Goal: Entertainment & Leisure: Consume media (video, audio)

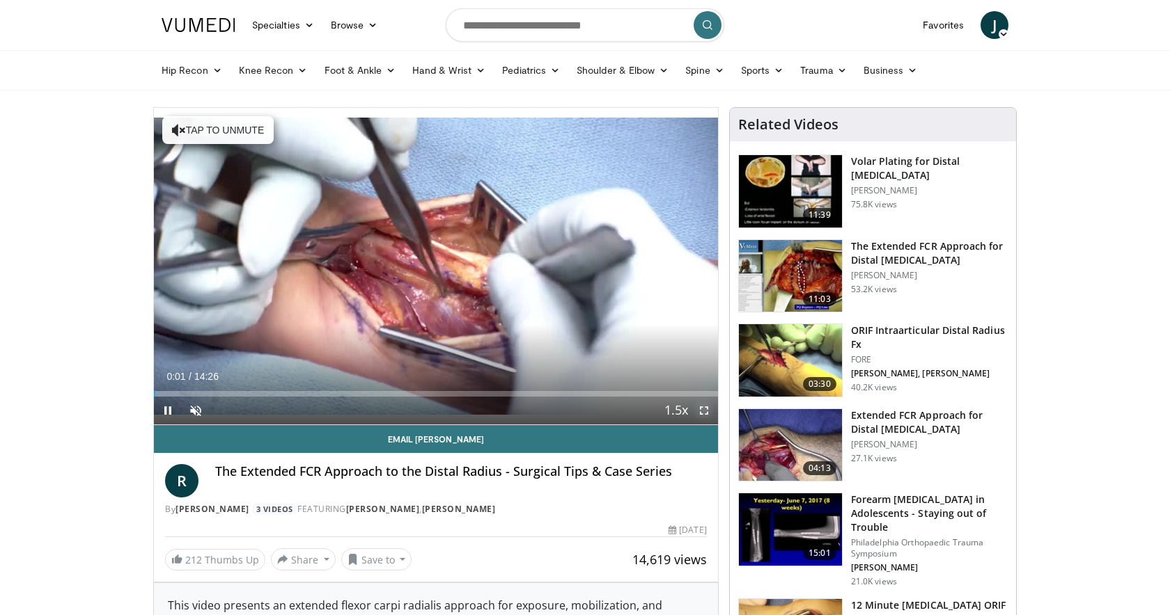
click at [706, 411] on span "Video Player" at bounding box center [704, 411] width 28 height 28
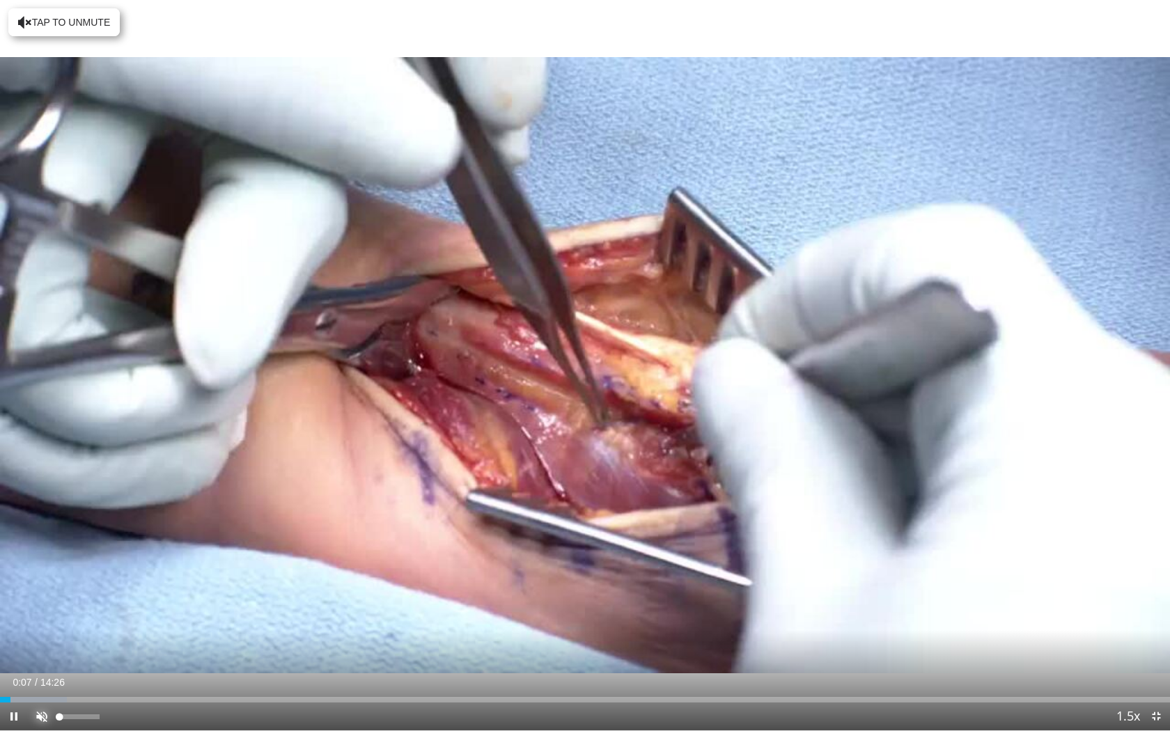
click at [43, 615] on span "Video Player" at bounding box center [42, 716] width 28 height 28
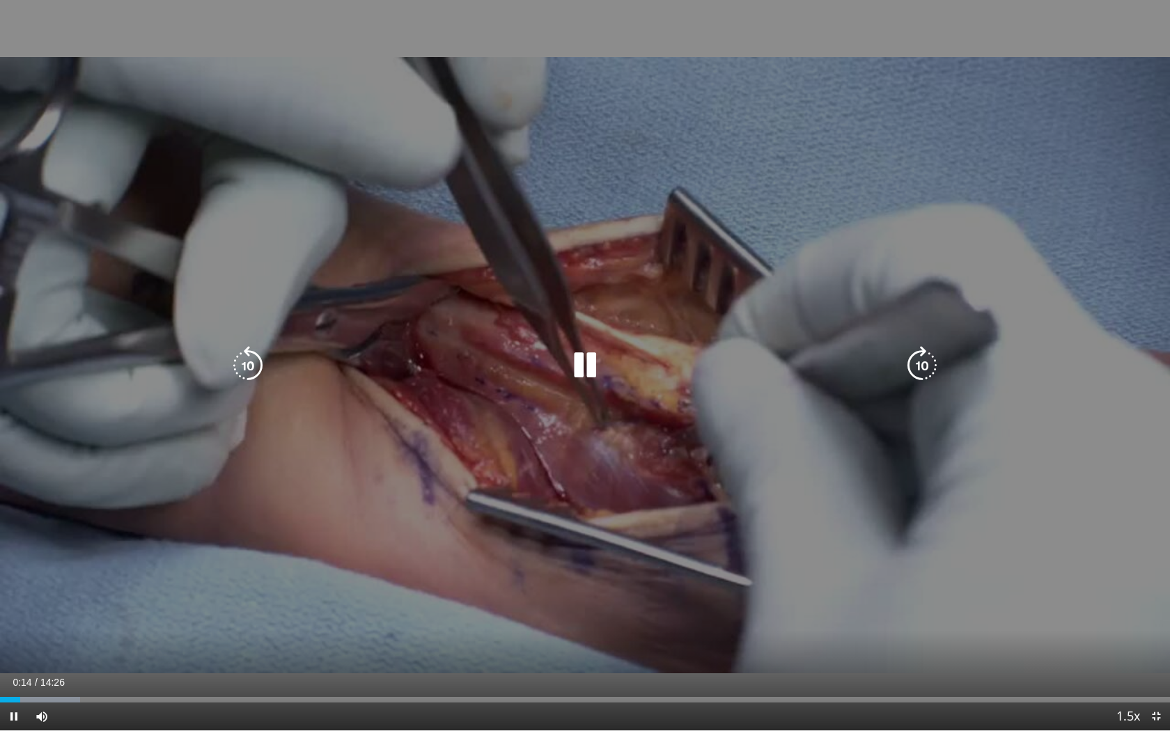
click at [578, 361] on icon "Video Player" at bounding box center [584, 365] width 39 height 39
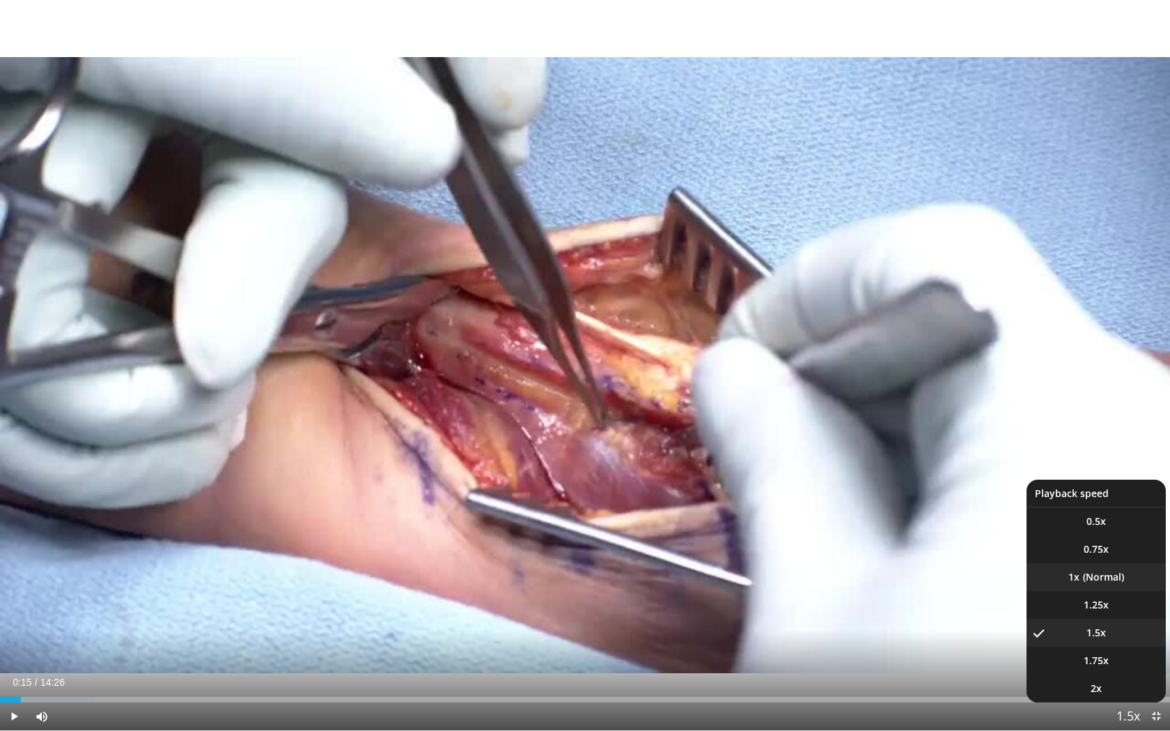
click at [1095, 576] on li "1x" at bounding box center [1095, 577] width 139 height 28
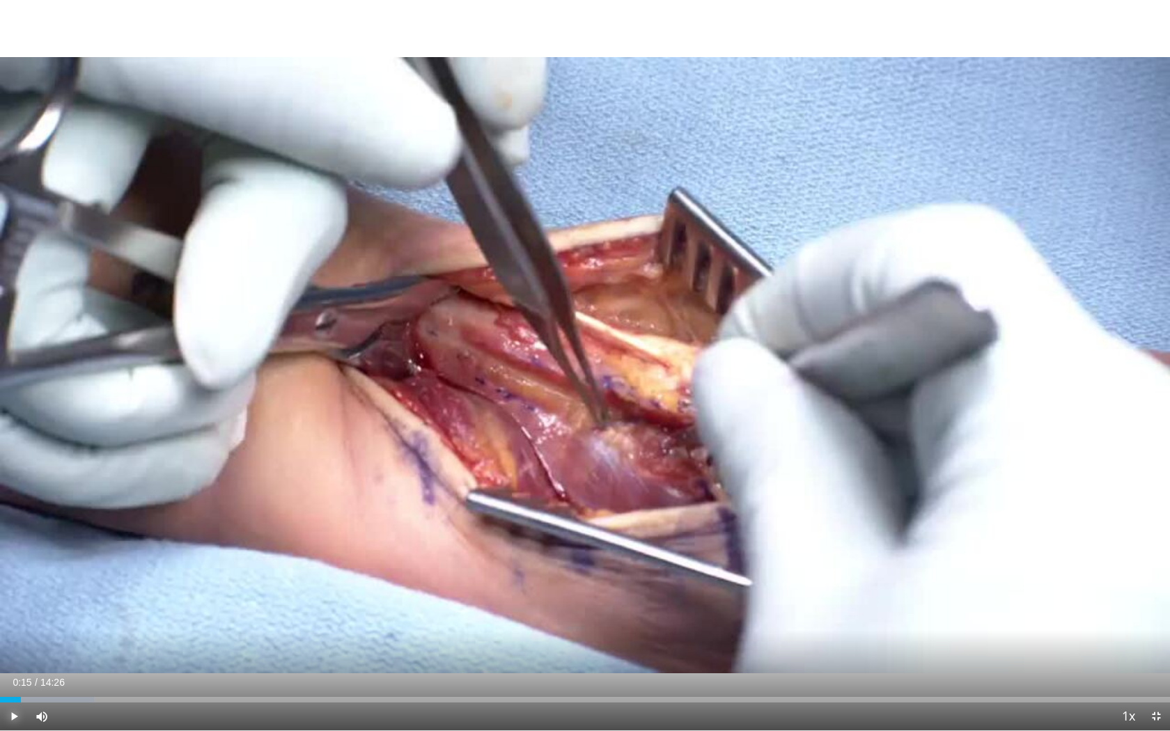
click at [12, 615] on span "Video Player" at bounding box center [14, 716] width 28 height 28
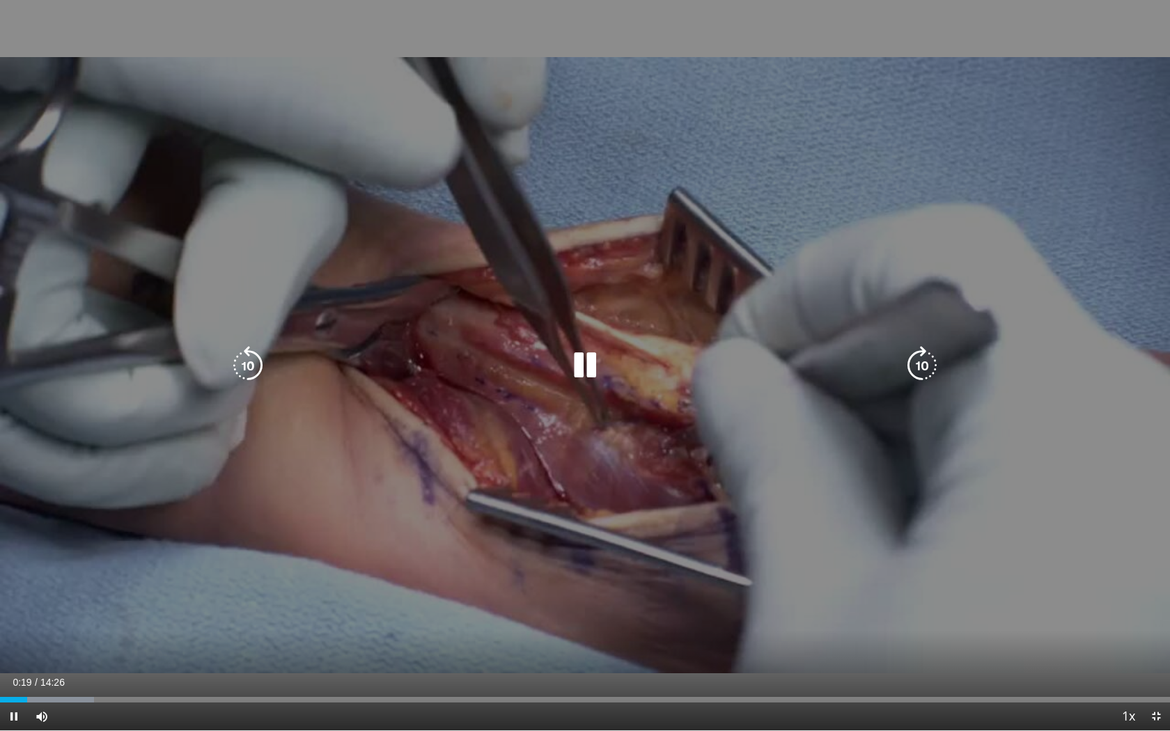
click at [590, 368] on icon "Video Player" at bounding box center [584, 365] width 39 height 39
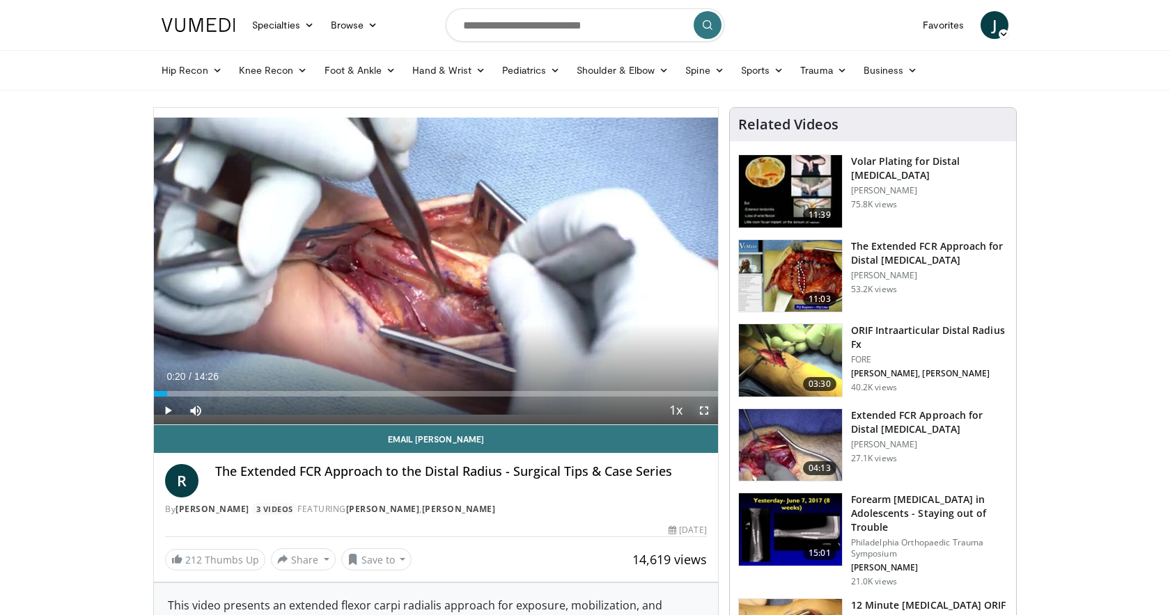
click at [702, 410] on span "Video Player" at bounding box center [704, 411] width 28 height 28
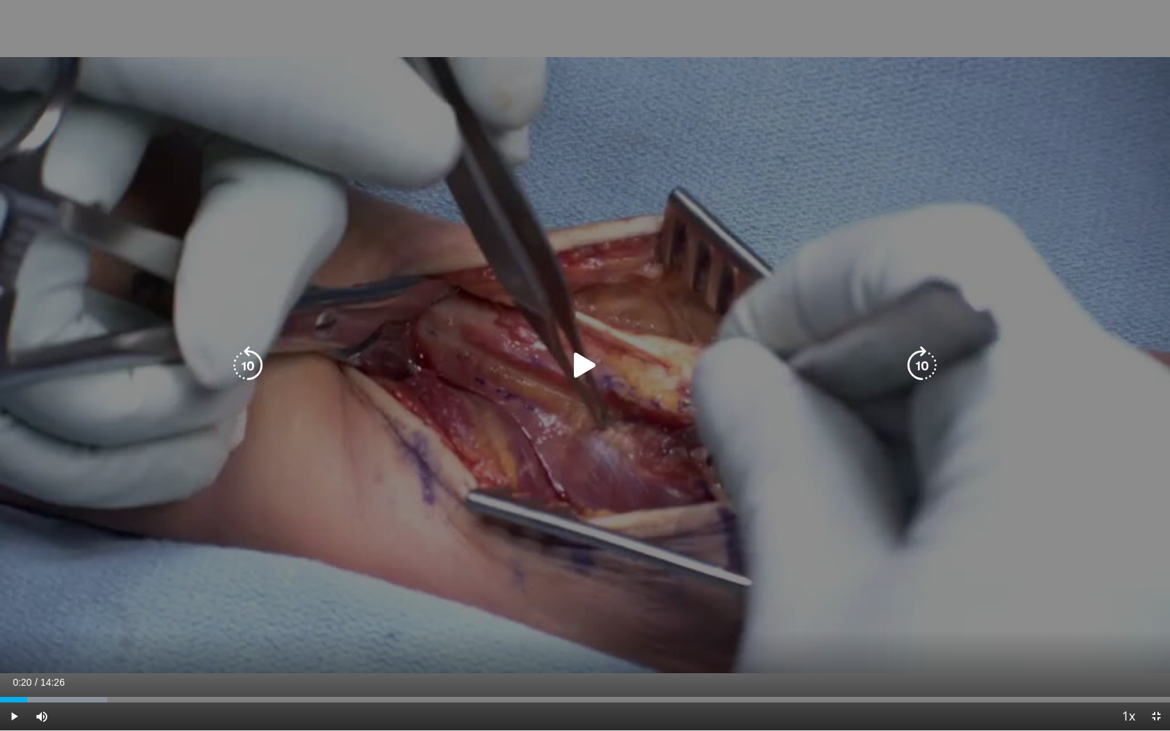
click at [579, 373] on icon "Video Player" at bounding box center [584, 365] width 39 height 39
click at [258, 357] on icon "Video Player" at bounding box center [247, 365] width 39 height 39
click at [244, 371] on icon "Video Player" at bounding box center [247, 365] width 39 height 39
click at [254, 368] on icon "Video Player" at bounding box center [247, 365] width 39 height 39
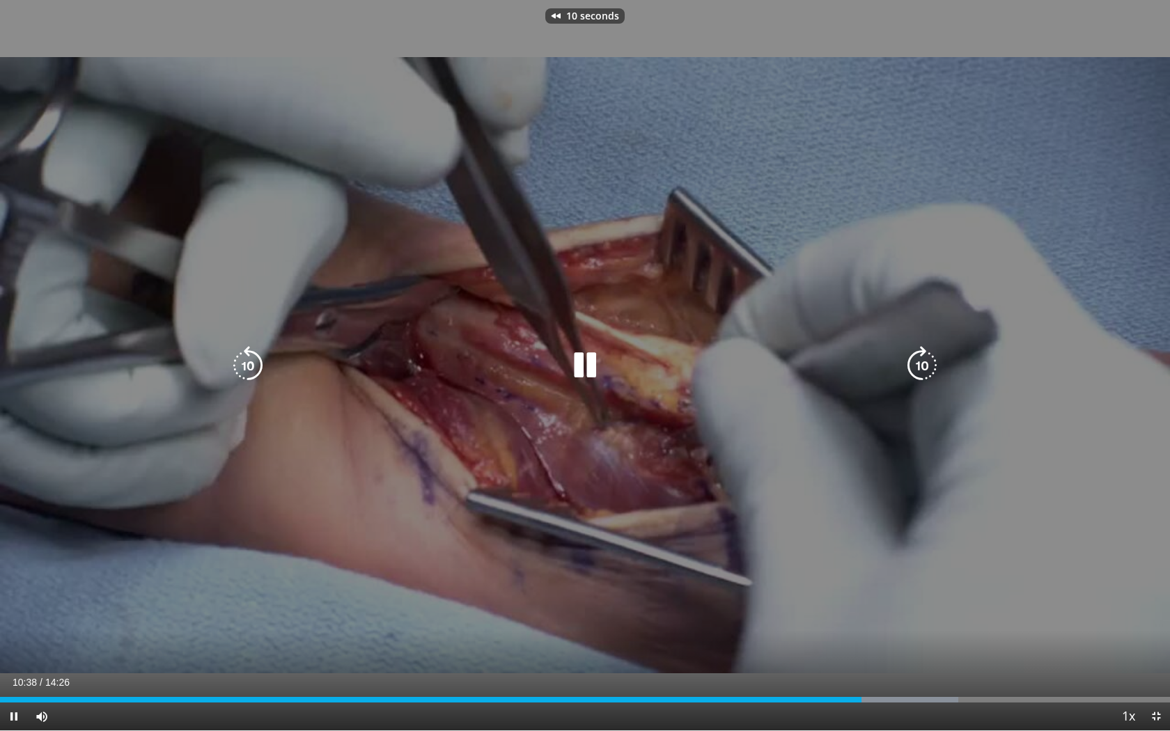
click at [254, 368] on icon "Video Player" at bounding box center [247, 365] width 39 height 39
click at [243, 358] on icon "Video Player" at bounding box center [247, 365] width 39 height 39
click at [588, 369] on icon "Video Player" at bounding box center [584, 365] width 39 height 39
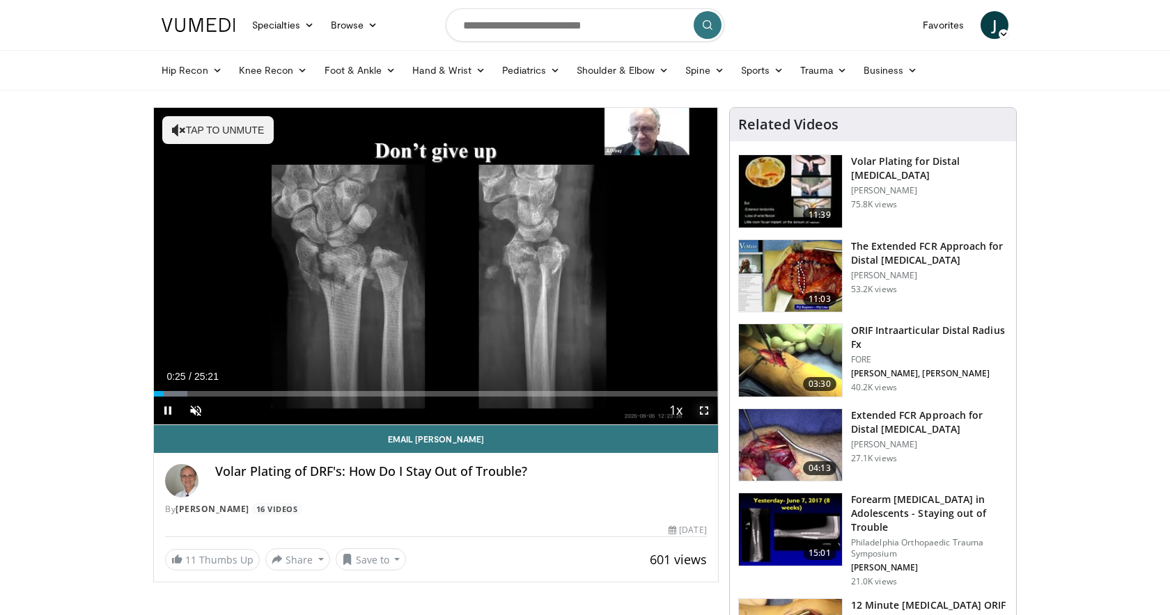
click at [706, 410] on span "Video Player" at bounding box center [704, 411] width 28 height 28
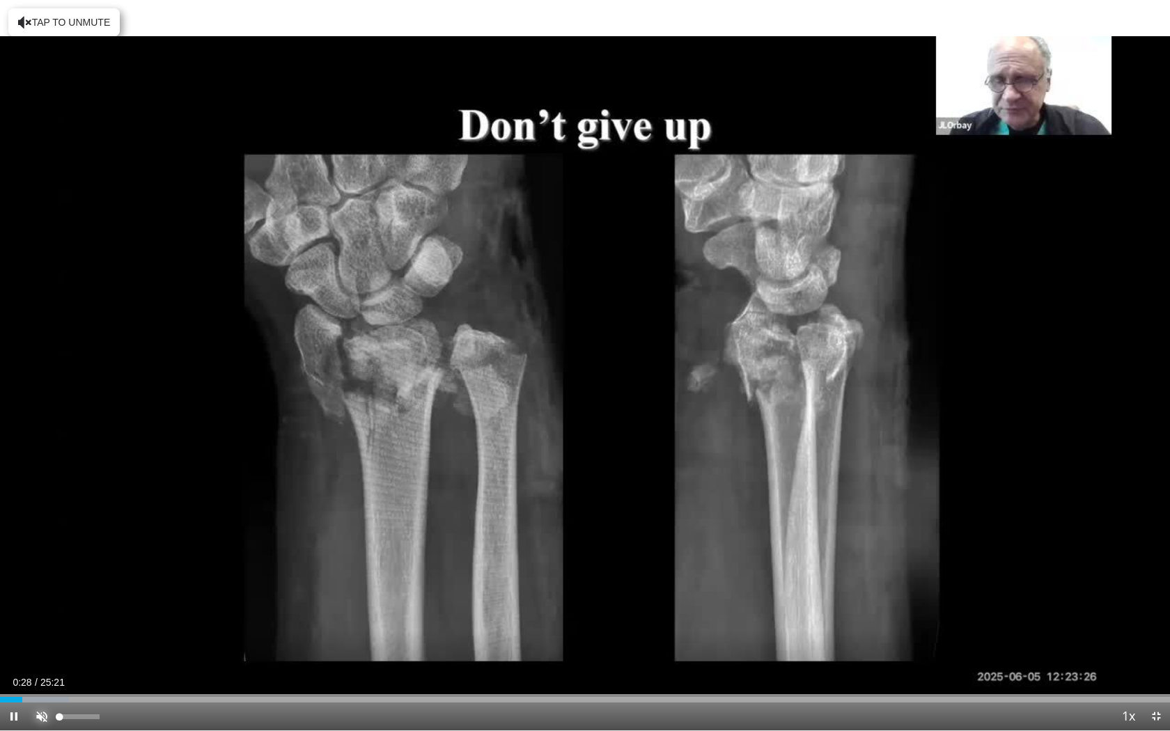
click at [49, 615] on span "Video Player" at bounding box center [42, 716] width 28 height 28
click at [6, 615] on div "Progress Bar" at bounding box center [6, 700] width 1 height 6
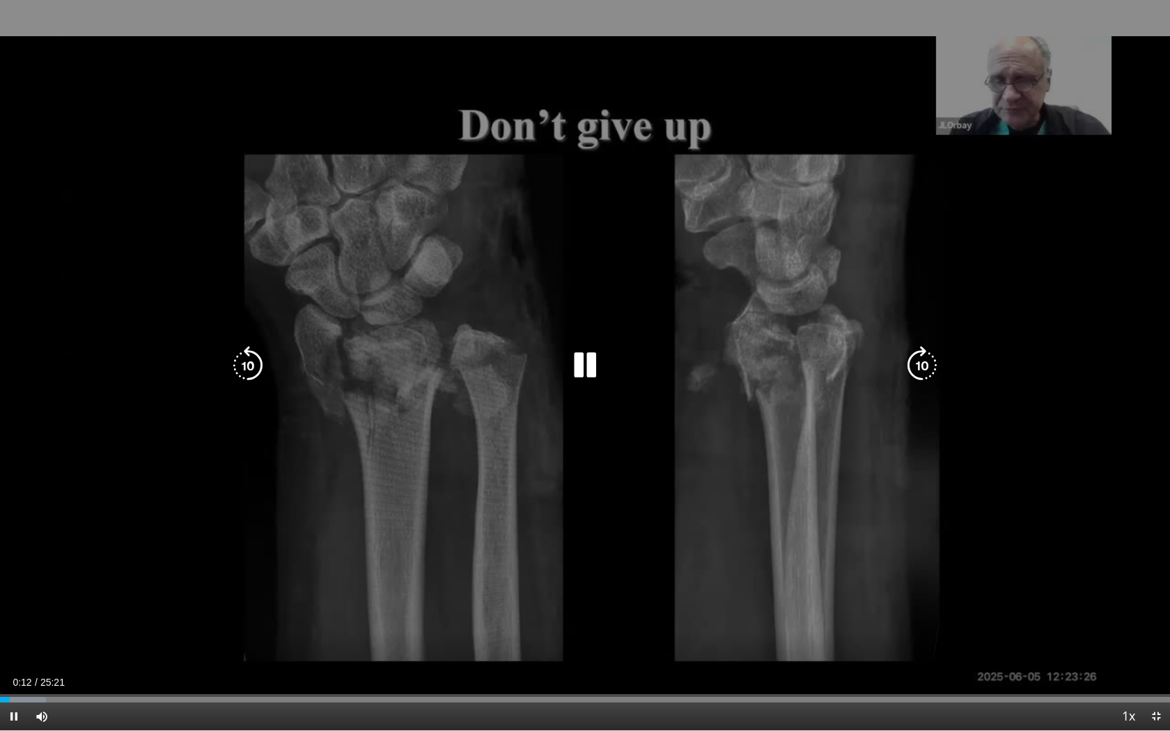
click at [583, 357] on icon "Video Player" at bounding box center [584, 365] width 39 height 39
click at [595, 363] on icon "Video Player" at bounding box center [584, 365] width 39 height 39
click at [583, 370] on icon "Video Player" at bounding box center [584, 365] width 39 height 39
click at [573, 351] on icon "Video Player" at bounding box center [584, 365] width 39 height 39
click at [588, 363] on icon "Video Player" at bounding box center [584, 365] width 39 height 39
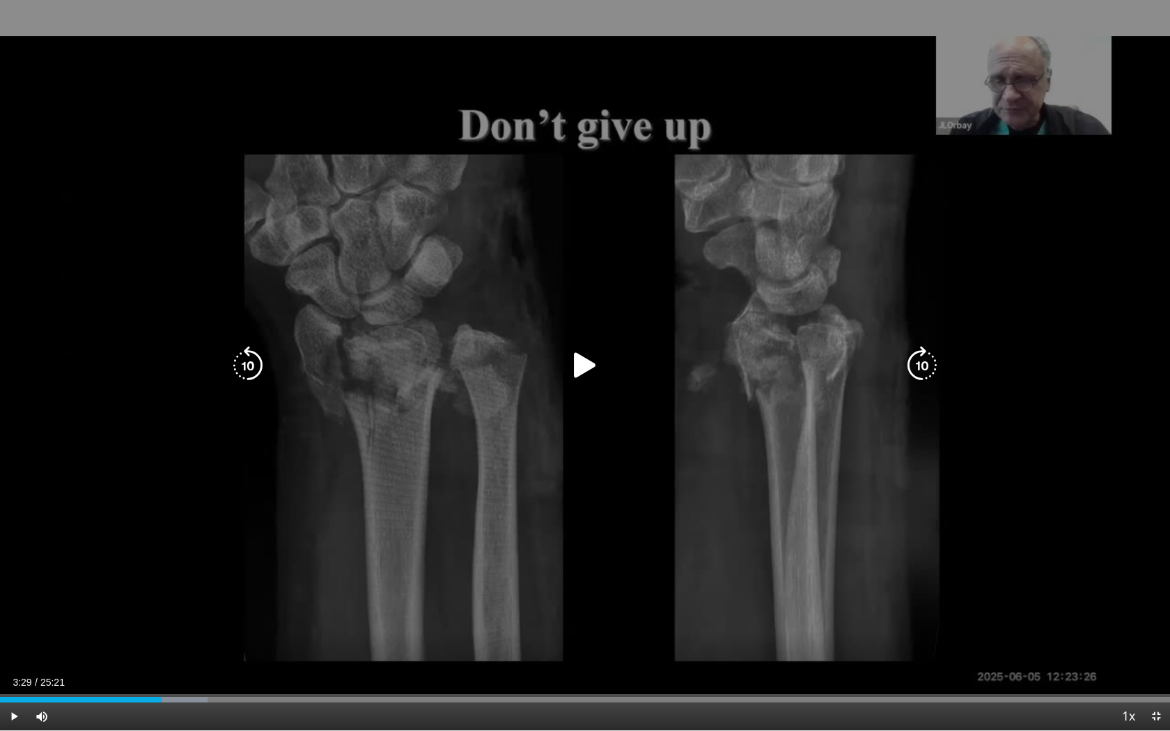
click at [583, 367] on icon "Video Player" at bounding box center [584, 365] width 39 height 39
click at [592, 363] on icon "Video Player" at bounding box center [584, 365] width 39 height 39
click at [577, 361] on icon "Video Player" at bounding box center [584, 365] width 39 height 39
click at [585, 359] on icon "Video Player" at bounding box center [584, 365] width 39 height 39
click at [583, 372] on icon "Video Player" at bounding box center [584, 365] width 39 height 39
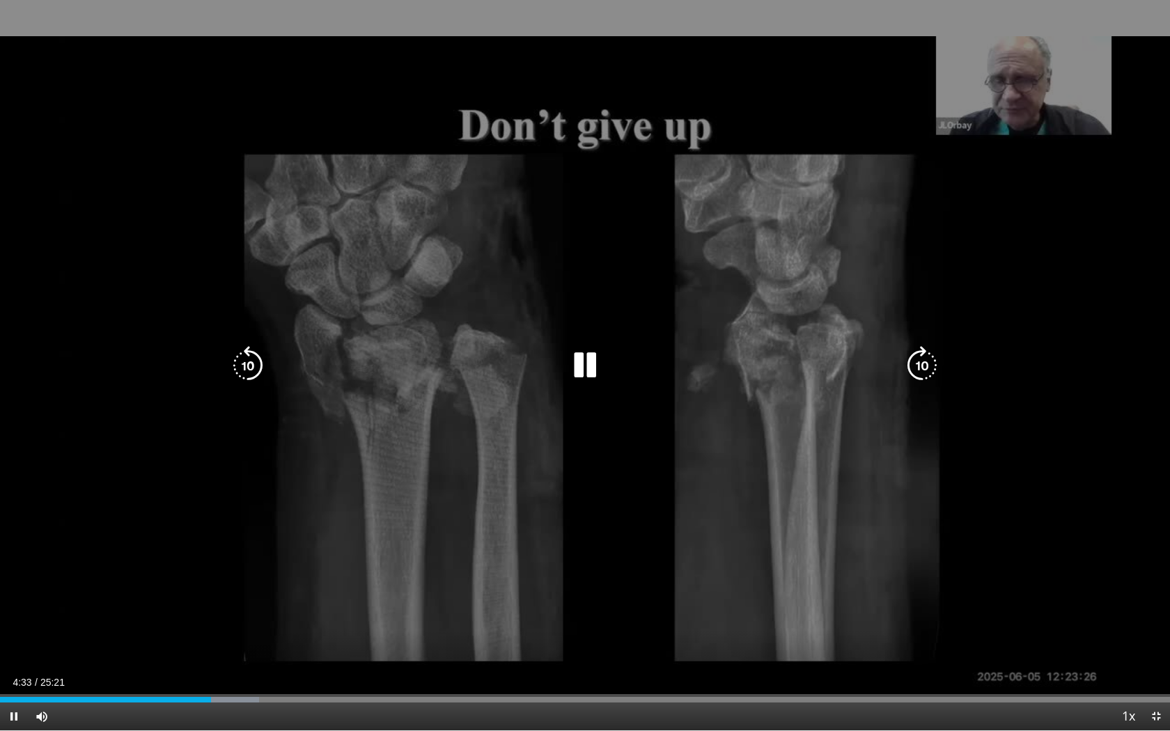
click at [589, 369] on icon "Video Player" at bounding box center [584, 365] width 39 height 39
click at [586, 368] on icon "Video Player" at bounding box center [584, 365] width 39 height 39
click at [241, 364] on icon "Video Player" at bounding box center [247, 365] width 39 height 39
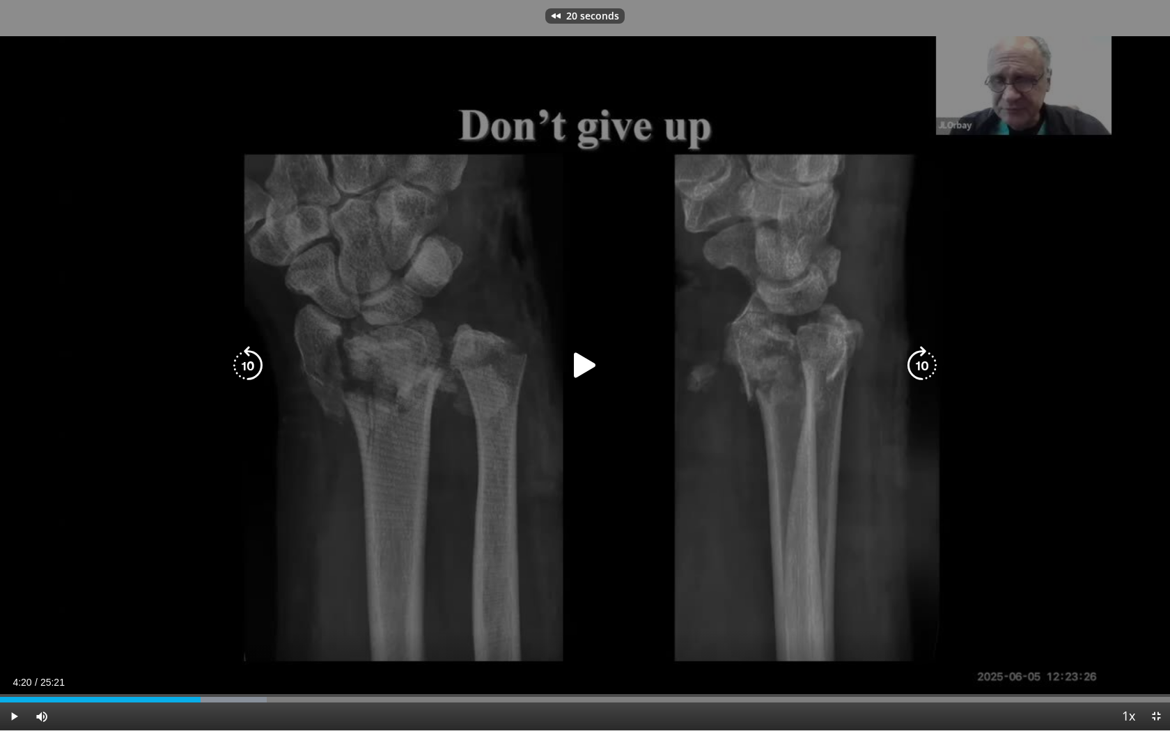
click at [164, 390] on div "20 seconds Tap to unmute" at bounding box center [585, 365] width 1170 height 730
click at [590, 363] on icon "Video Player" at bounding box center [584, 365] width 39 height 39
click at [588, 371] on icon "Video Player" at bounding box center [584, 365] width 39 height 39
click at [585, 366] on icon "Video Player" at bounding box center [584, 365] width 39 height 39
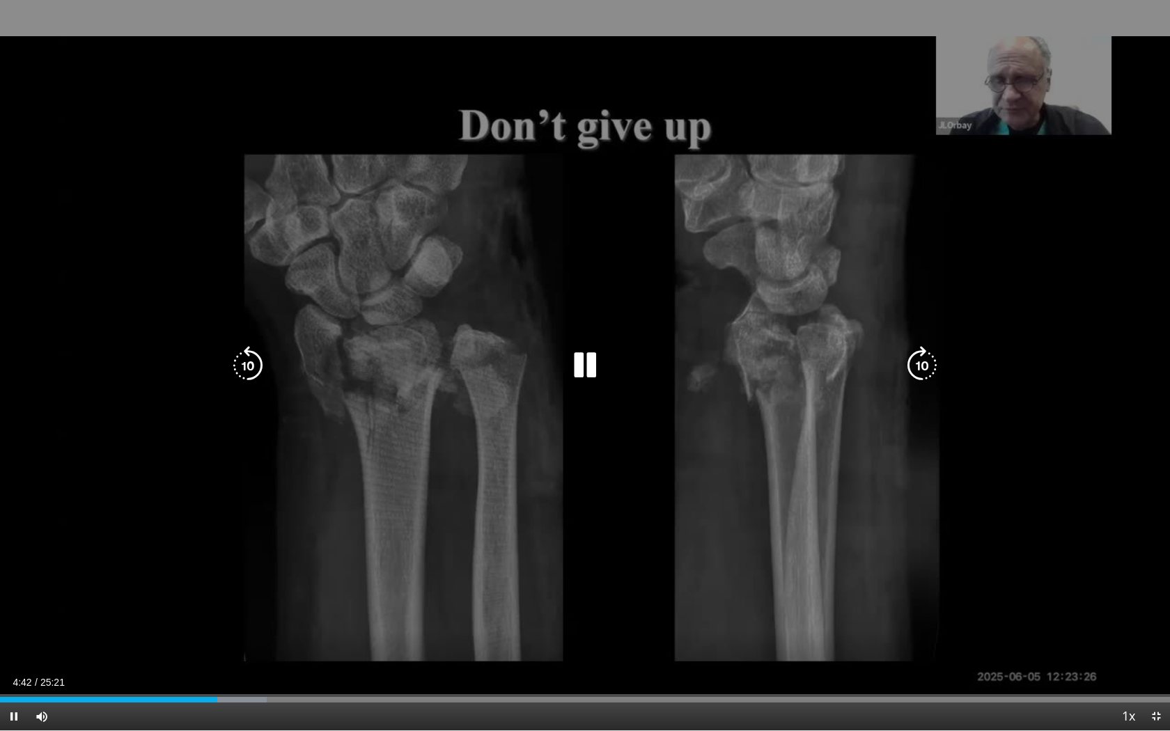
click at [583, 375] on icon "Video Player" at bounding box center [584, 365] width 39 height 39
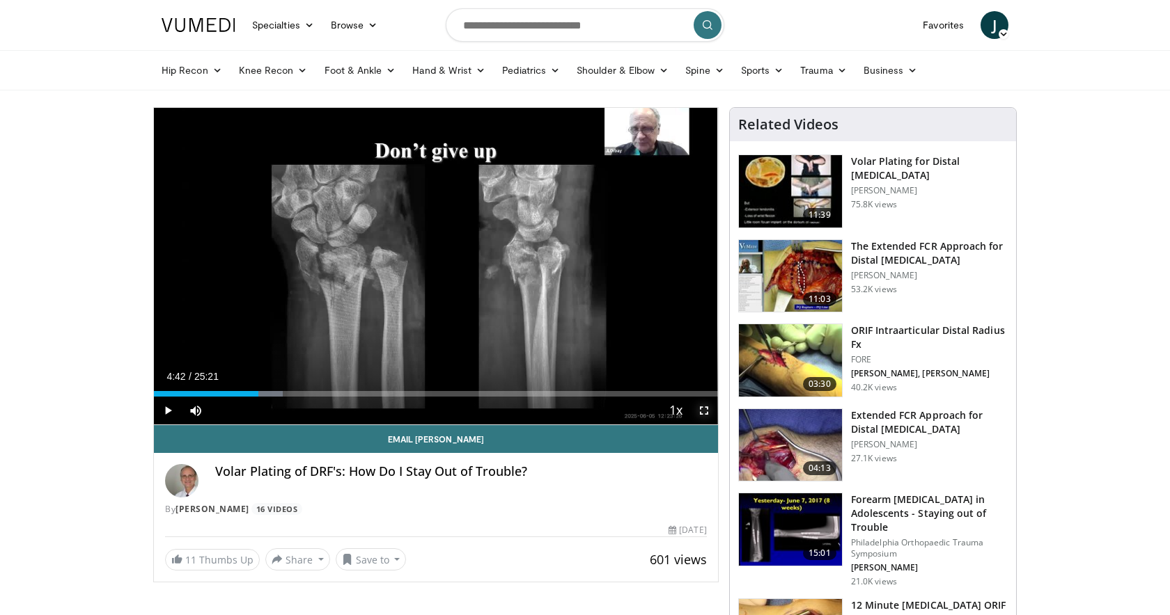
click at [706, 407] on span "Video Player" at bounding box center [704, 411] width 28 height 28
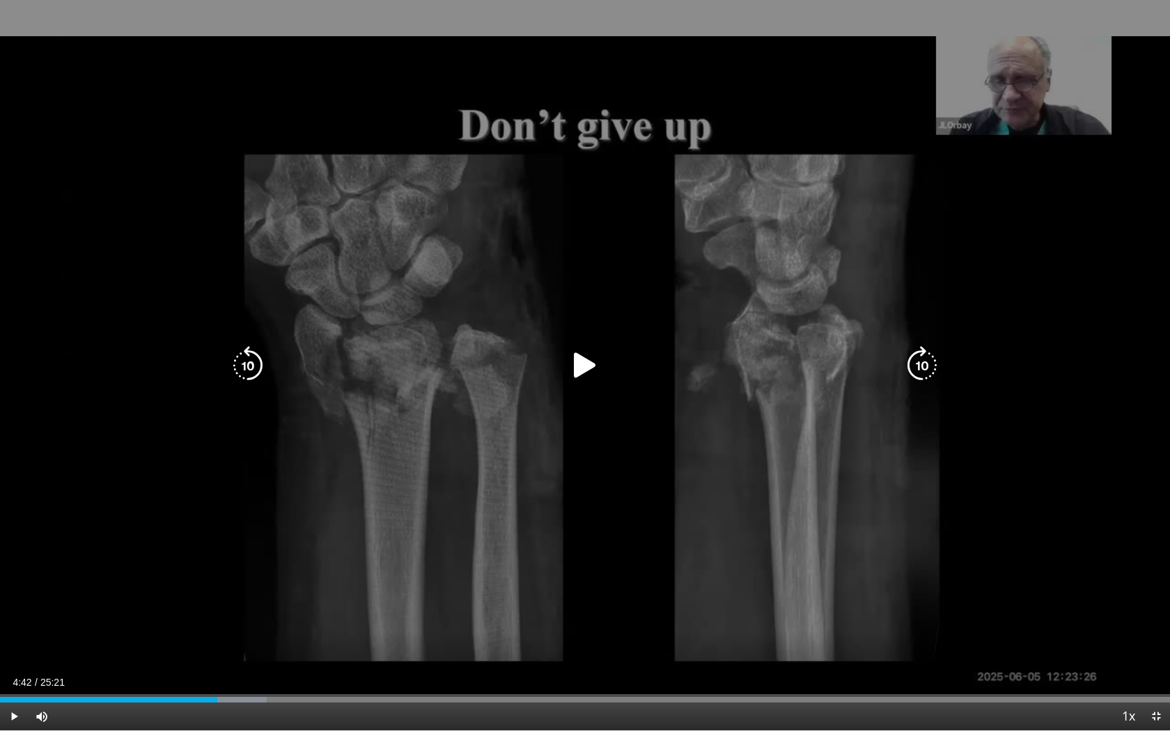
click at [582, 362] on icon "Video Player" at bounding box center [584, 365] width 39 height 39
click at [590, 365] on icon "Video Player" at bounding box center [584, 365] width 39 height 39
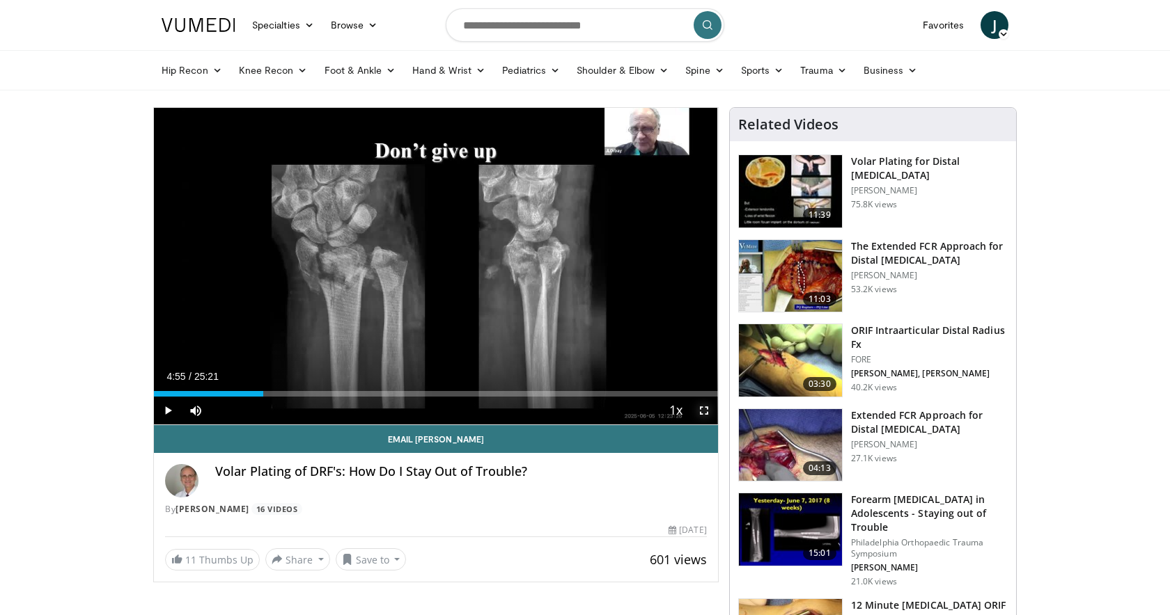
click at [698, 409] on span "Video Player" at bounding box center [704, 411] width 28 height 28
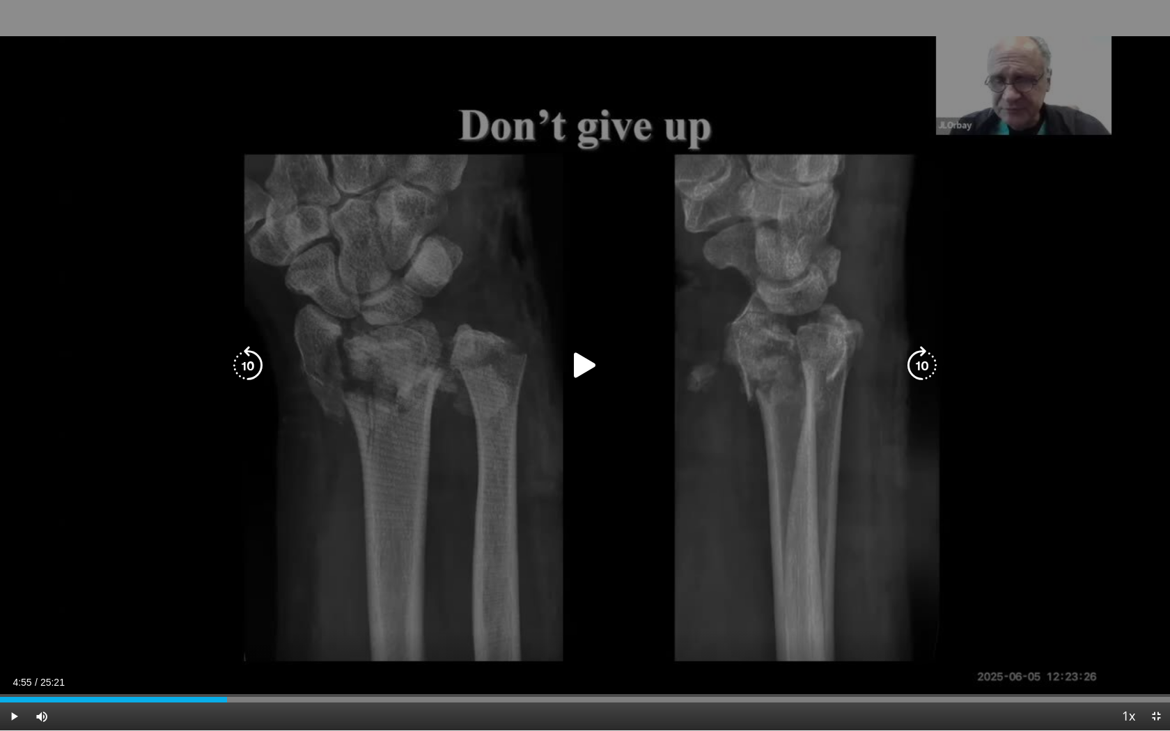
click at [588, 359] on icon "Video Player" at bounding box center [584, 365] width 39 height 39
click at [583, 366] on icon "Video Player" at bounding box center [584, 365] width 39 height 39
click at [574, 352] on icon "Video Player" at bounding box center [584, 365] width 39 height 39
click at [250, 362] on icon "Video Player" at bounding box center [247, 365] width 39 height 39
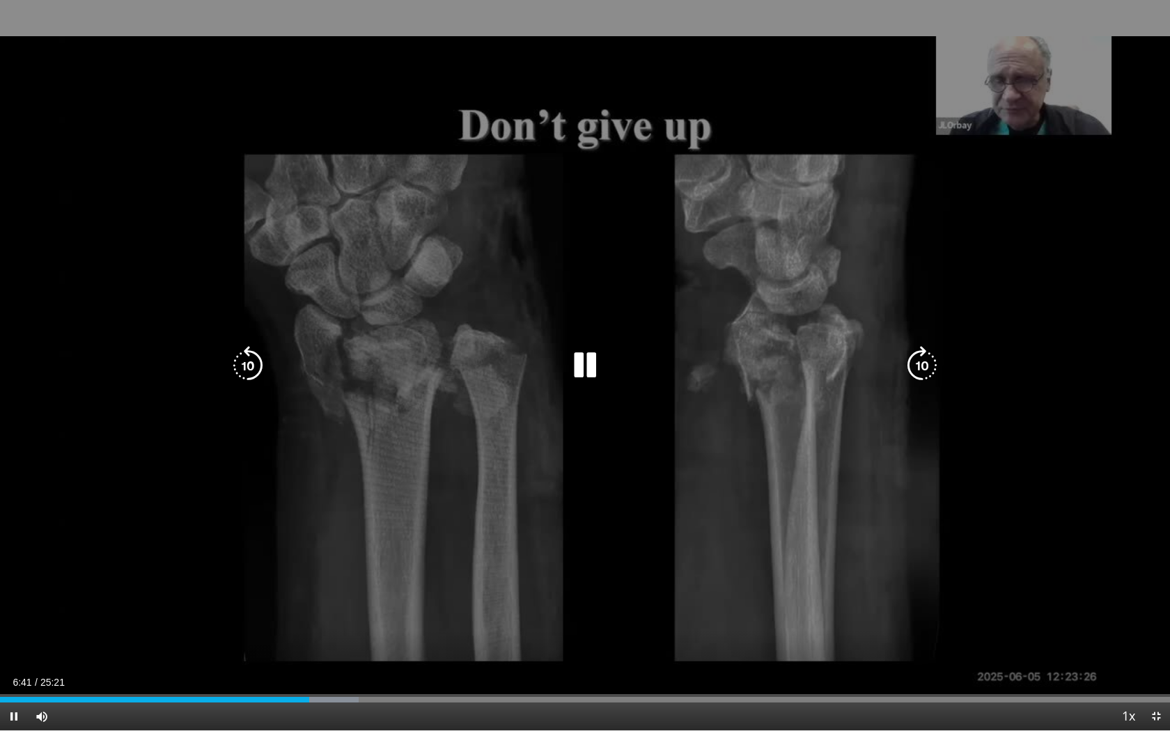
click at [582, 367] on icon "Video Player" at bounding box center [584, 365] width 39 height 39
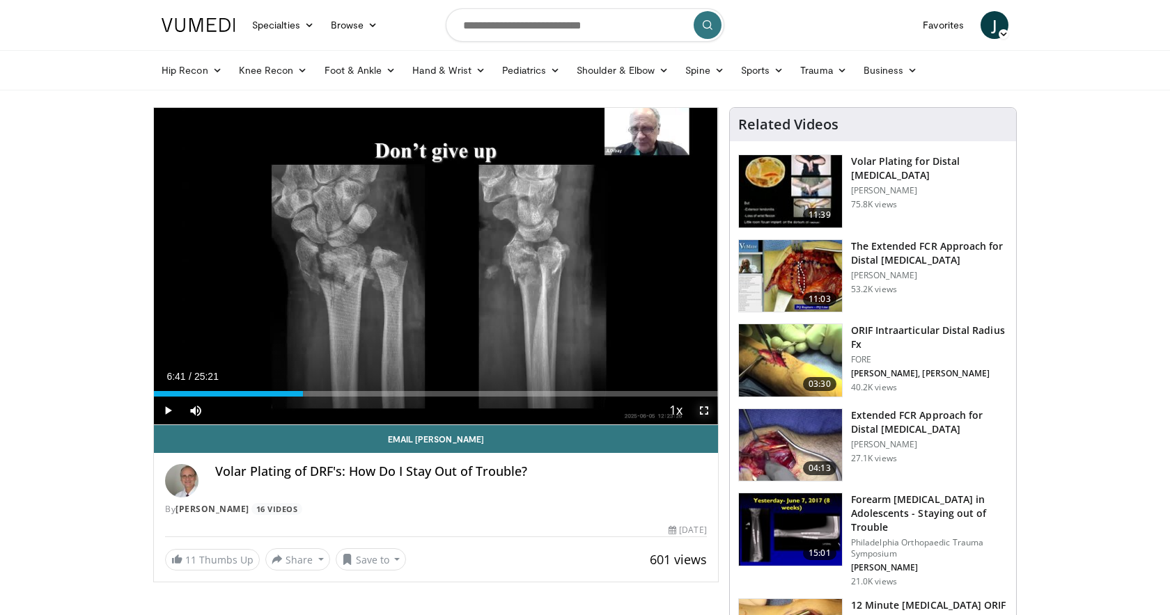
click at [700, 409] on span "Video Player" at bounding box center [704, 411] width 28 height 28
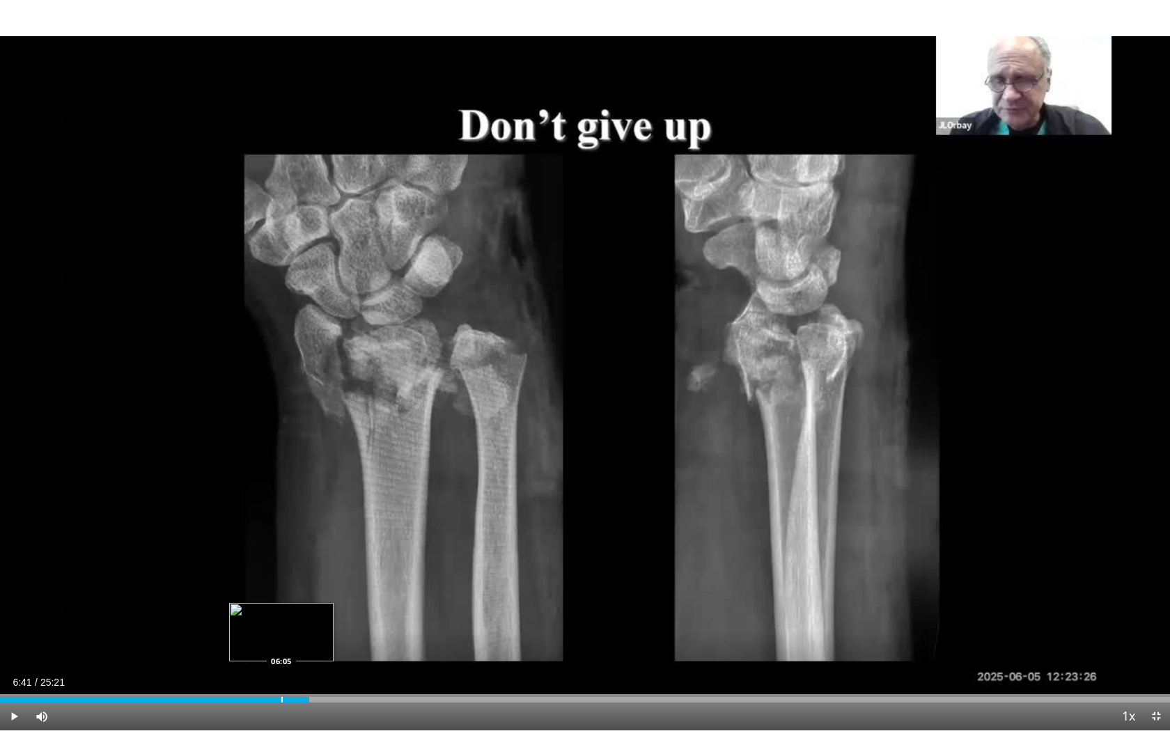
click at [281, 615] on div "Loaded : 0.00% 06:41 06:05" at bounding box center [585, 695] width 1170 height 13
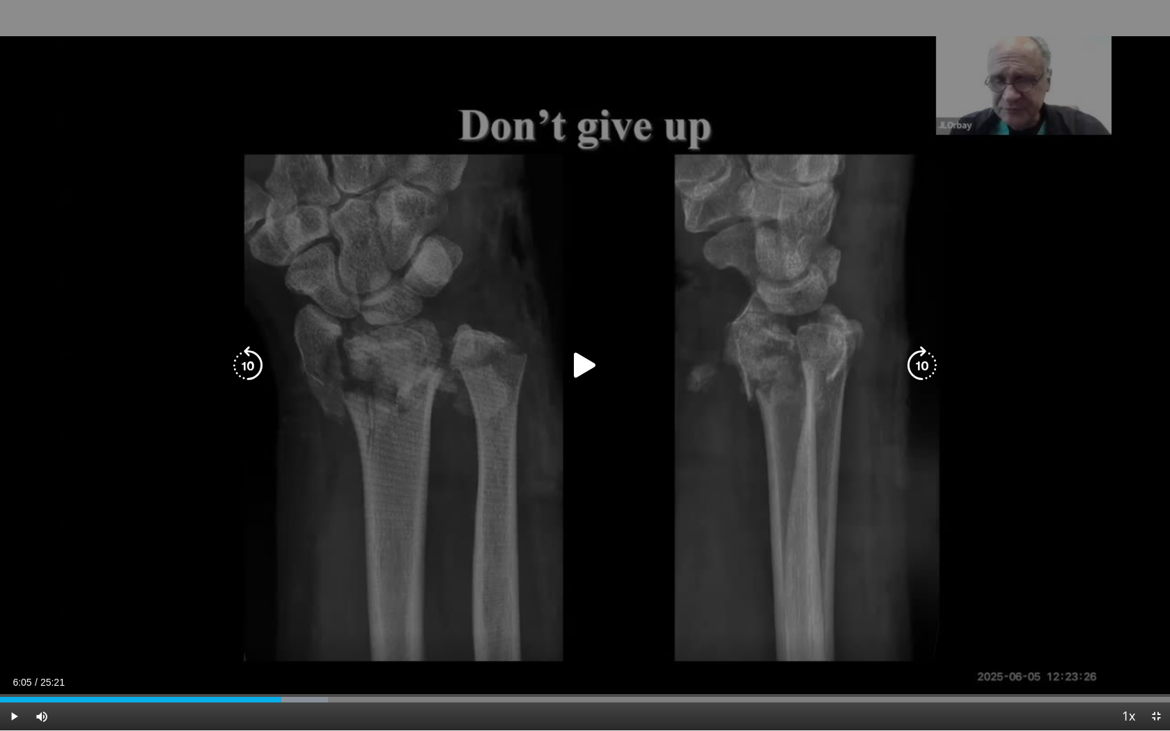
click at [577, 361] on icon "Video Player" at bounding box center [584, 365] width 39 height 39
click at [585, 357] on icon "Video Player" at bounding box center [584, 365] width 39 height 39
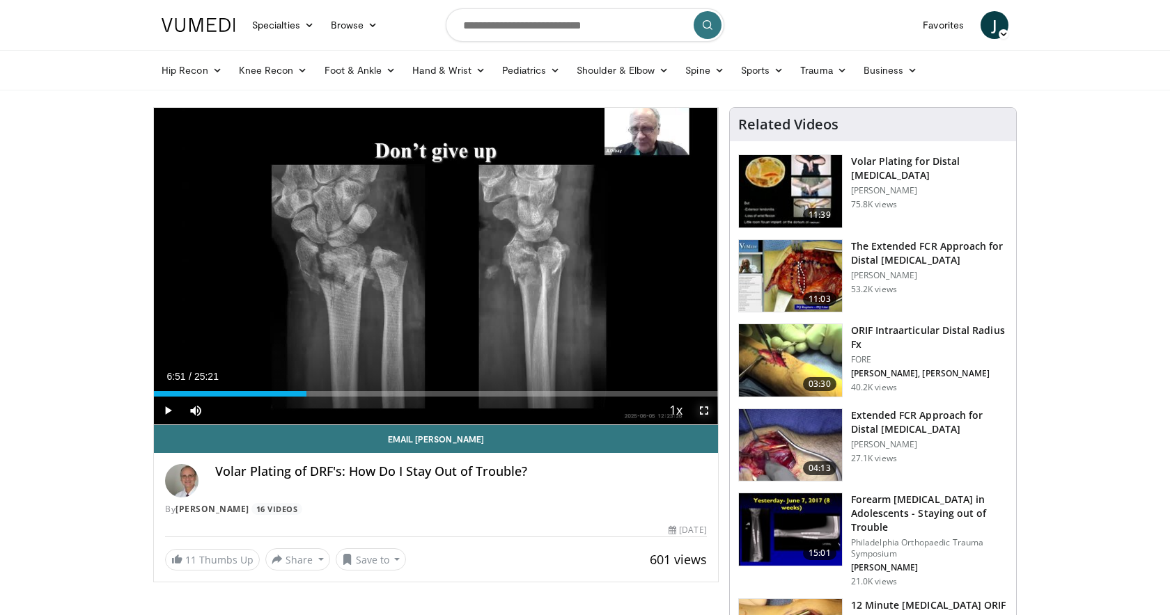
click at [705, 409] on span "Video Player" at bounding box center [704, 411] width 28 height 28
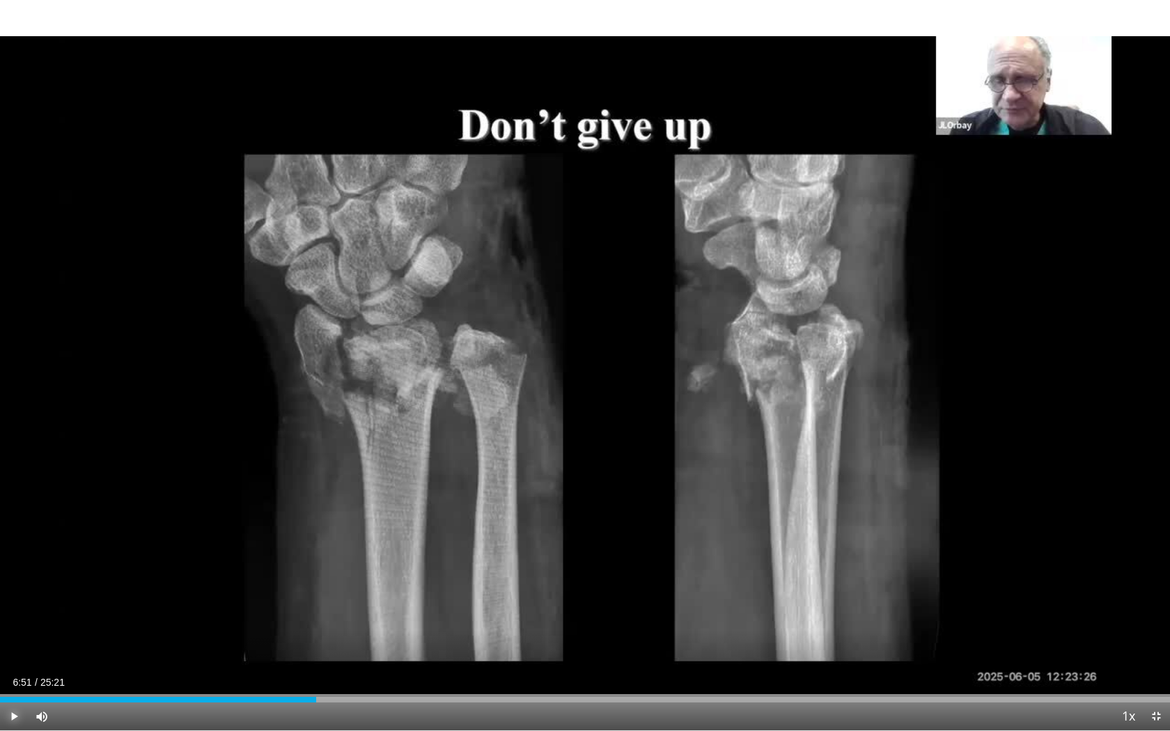
click at [13, 615] on span "Video Player" at bounding box center [14, 716] width 28 height 28
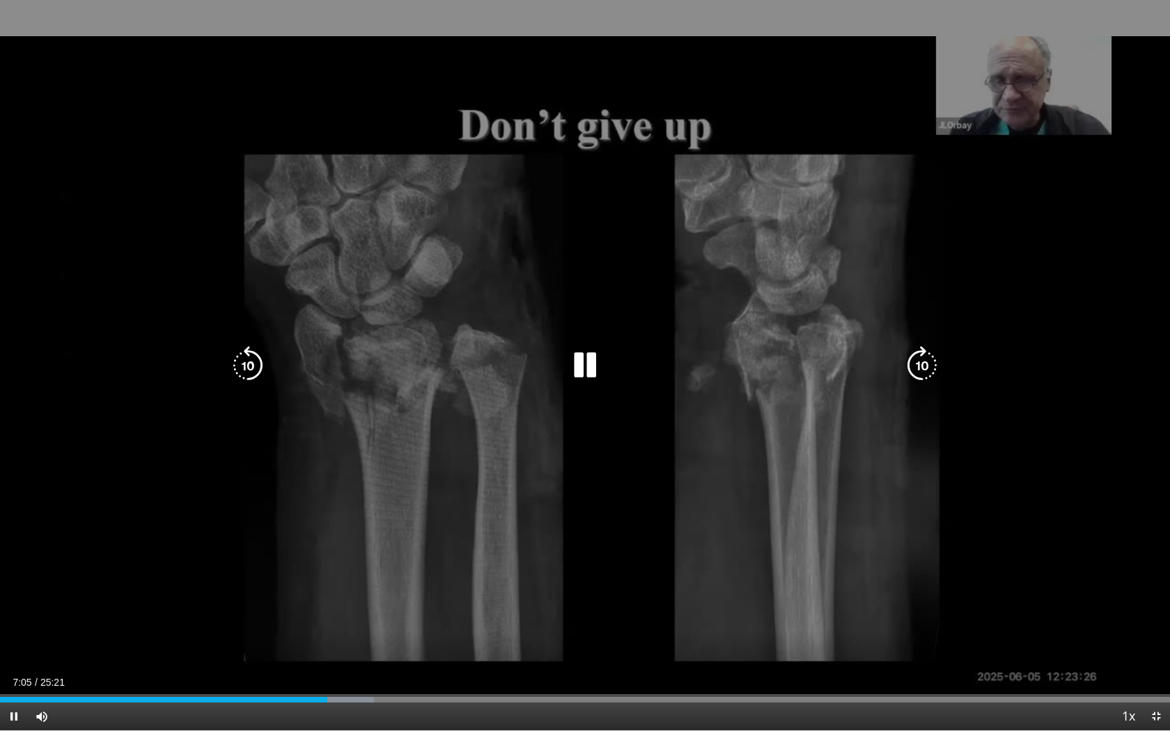
click at [590, 368] on icon "Video Player" at bounding box center [584, 365] width 39 height 39
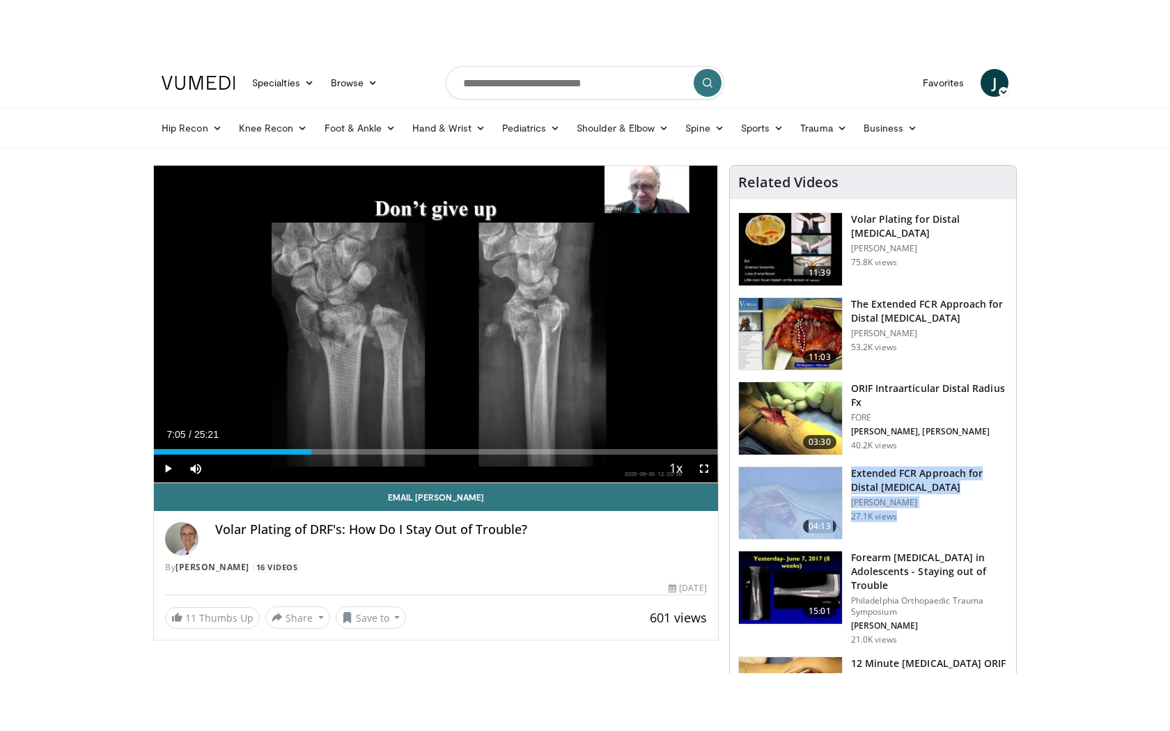
scroll to position [6, 0]
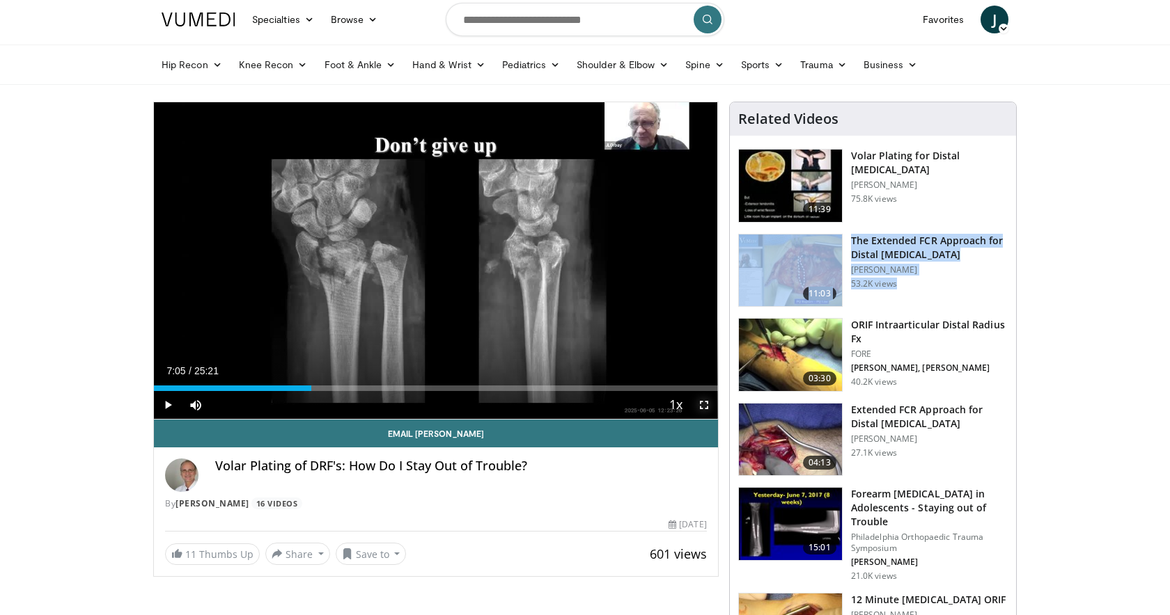
click at [709, 402] on span "Video Player" at bounding box center [704, 405] width 28 height 28
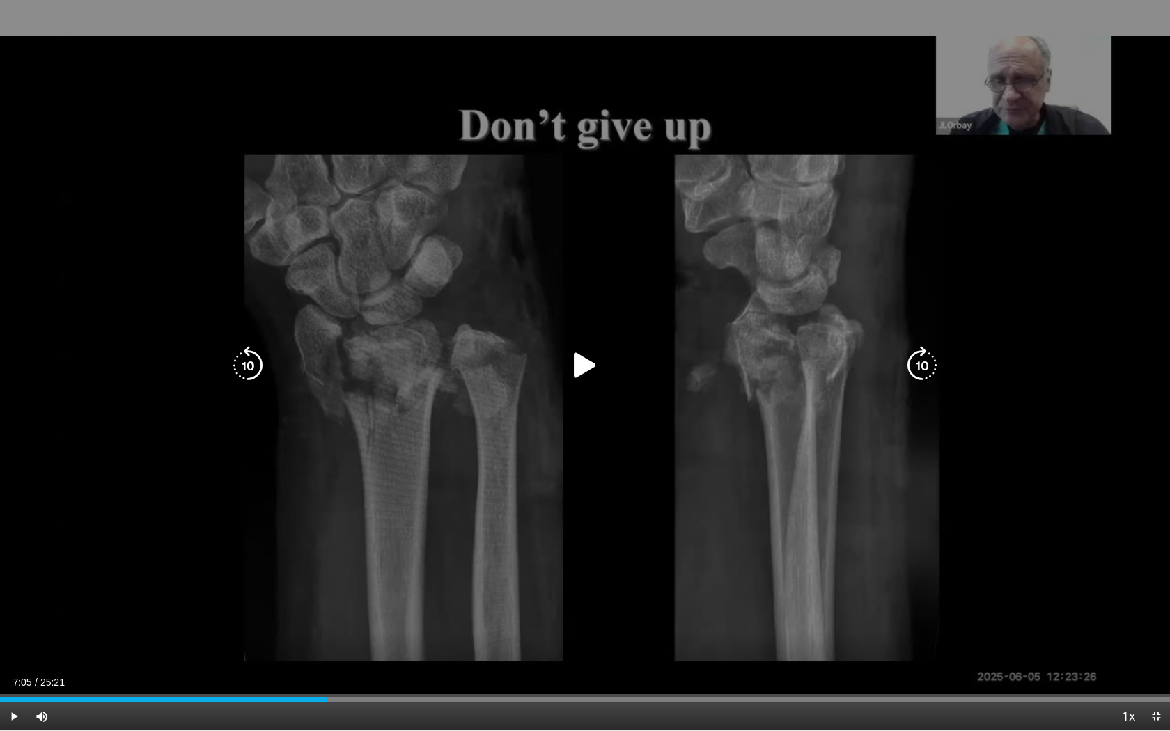
click at [590, 359] on icon "Video Player" at bounding box center [584, 365] width 39 height 39
click at [585, 366] on icon "Video Player" at bounding box center [584, 365] width 39 height 39
click at [579, 359] on icon "Video Player" at bounding box center [584, 365] width 39 height 39
click at [250, 359] on icon "Video Player" at bounding box center [247, 365] width 39 height 39
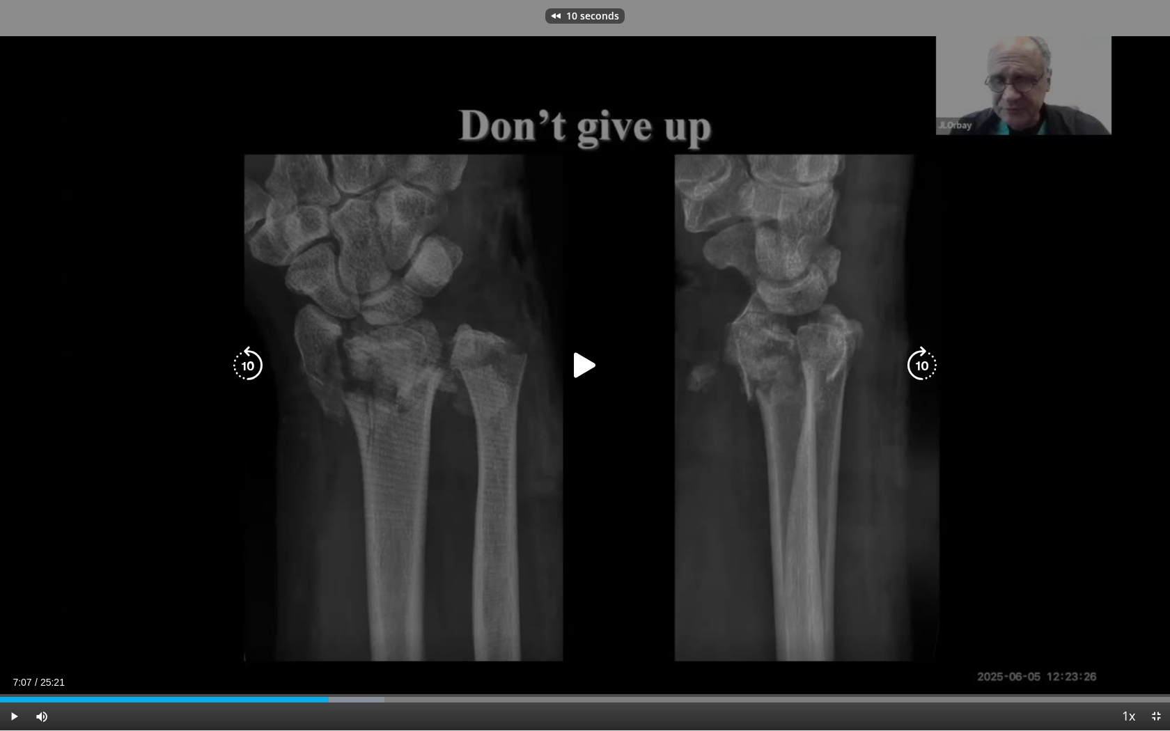
click at [113, 356] on div "10 seconds Tap to unmute" at bounding box center [585, 365] width 1170 height 730
click at [576, 368] on icon "Video Player" at bounding box center [584, 365] width 39 height 39
click at [582, 368] on icon "Video Player" at bounding box center [584, 365] width 39 height 39
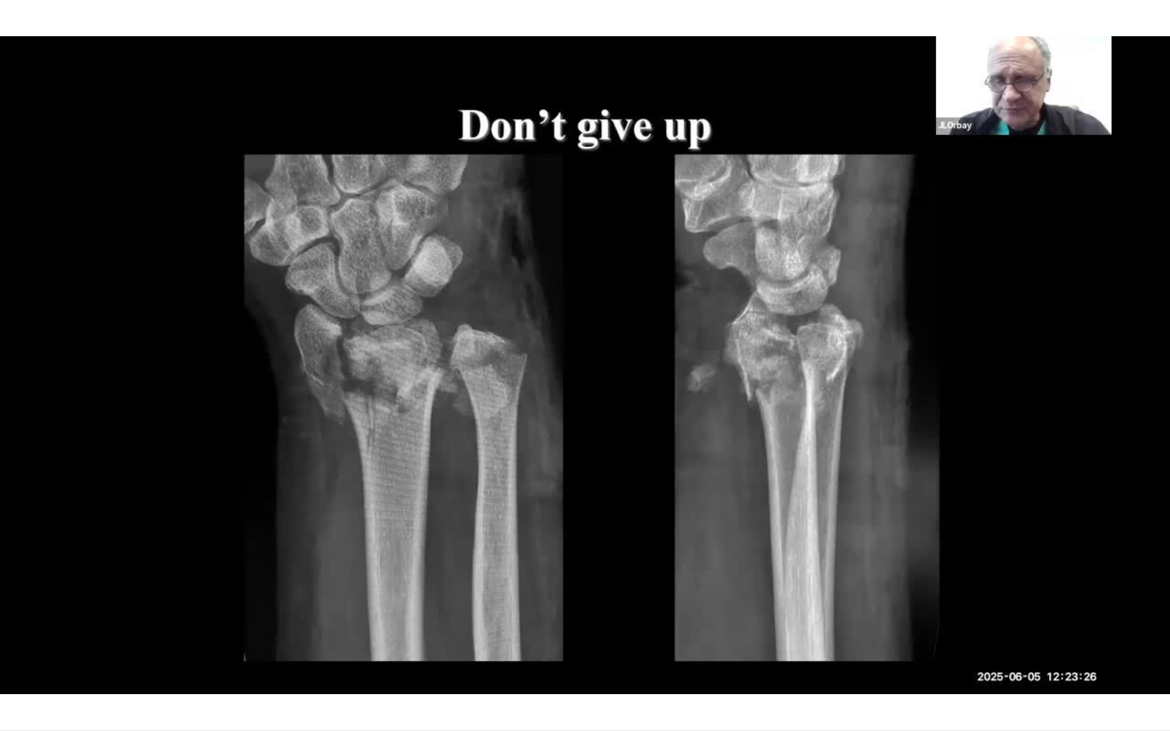
click at [582, 368] on div "10 seconds Tap to unmute" at bounding box center [585, 365] width 1170 height 730
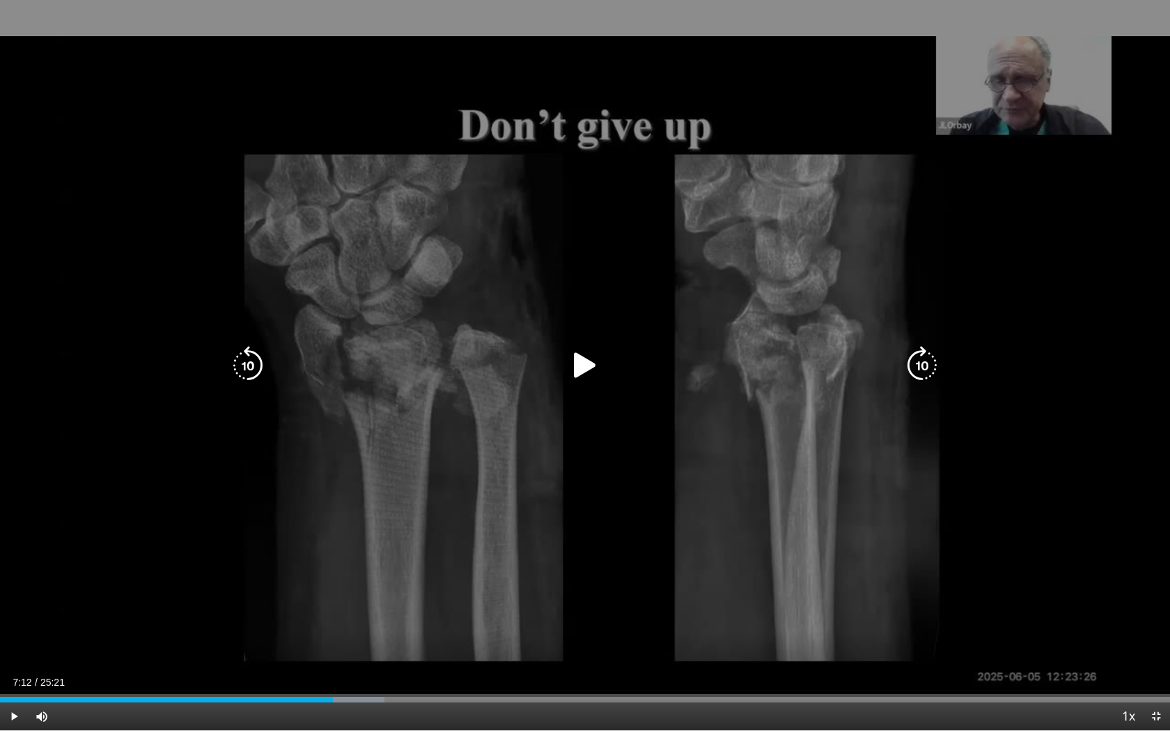
click at [590, 361] on icon "Video Player" at bounding box center [584, 365] width 39 height 39
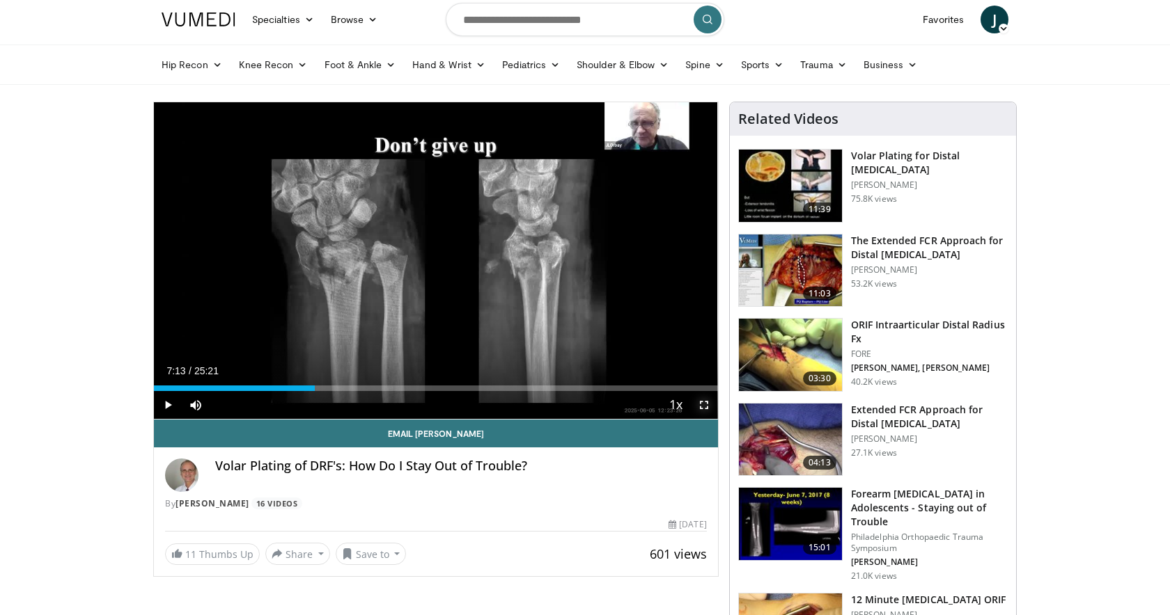
click at [705, 405] on span "Video Player" at bounding box center [704, 405] width 28 height 28
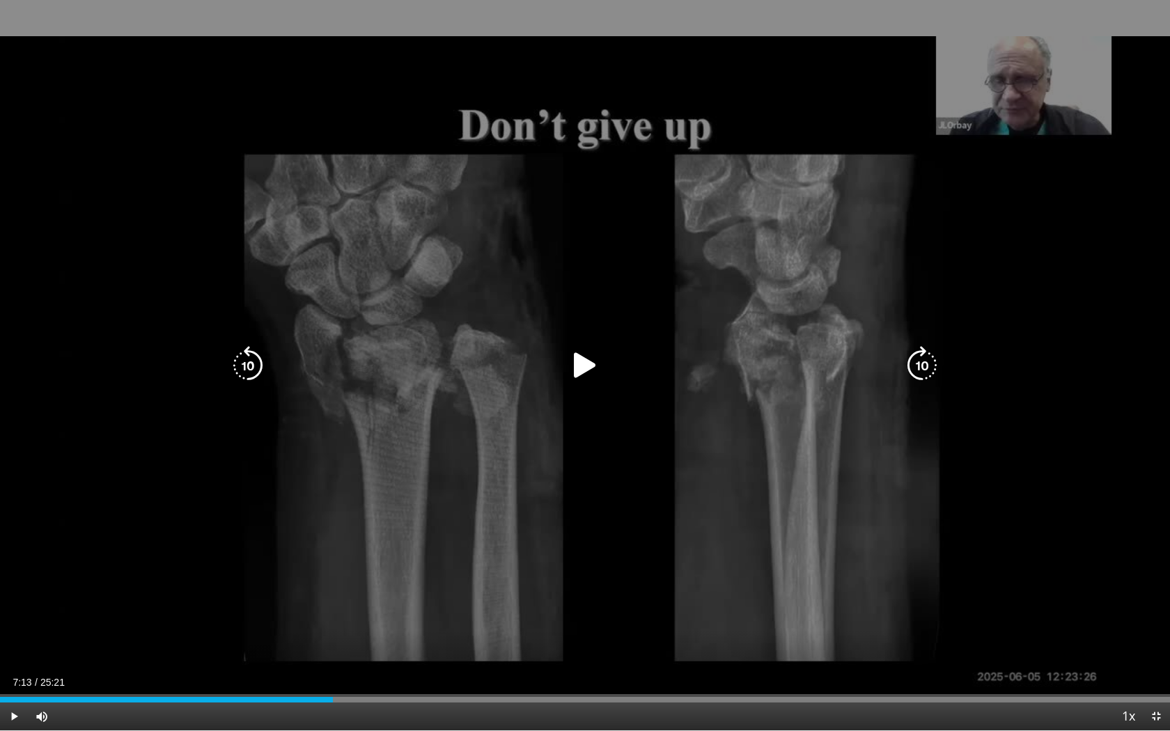
click at [581, 372] on icon "Video Player" at bounding box center [584, 365] width 39 height 39
click at [579, 370] on icon "Video Player" at bounding box center [584, 365] width 39 height 39
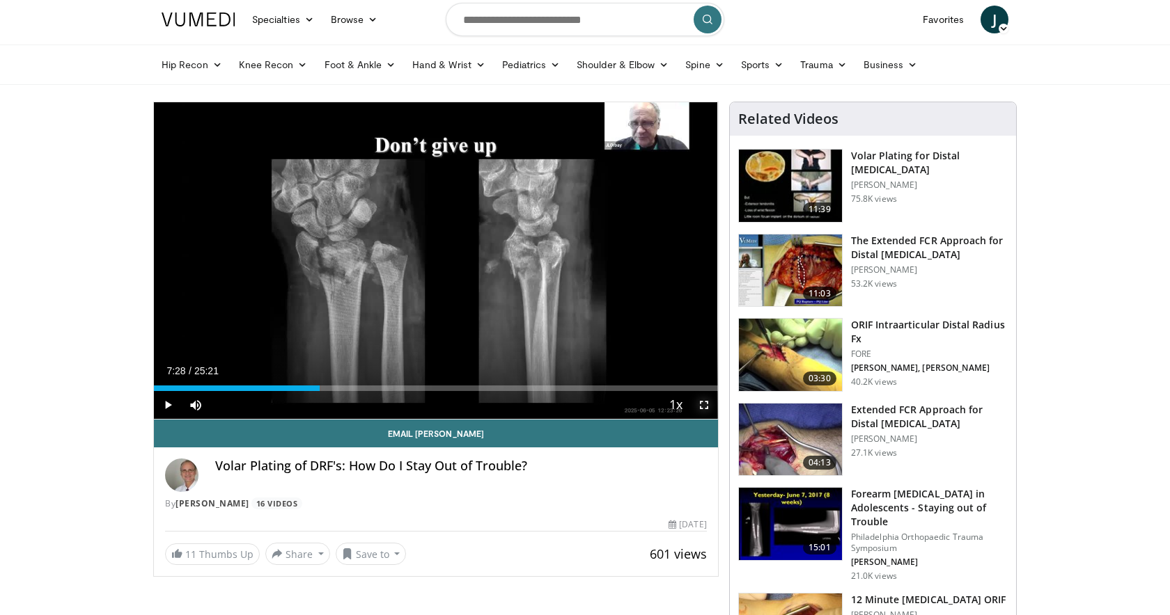
click at [703, 404] on span "Video Player" at bounding box center [704, 405] width 28 height 28
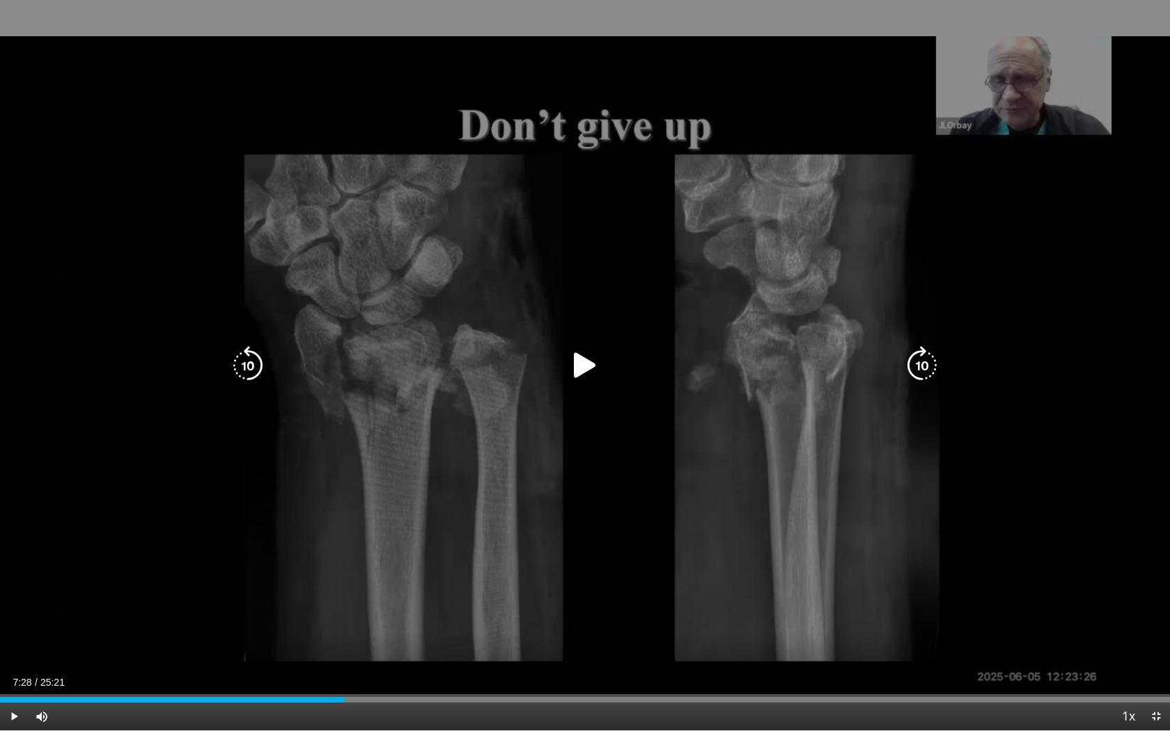
click at [587, 366] on icon "Video Player" at bounding box center [584, 365] width 39 height 39
click at [129, 274] on div "10 seconds Tap to unmute" at bounding box center [585, 365] width 1170 height 730
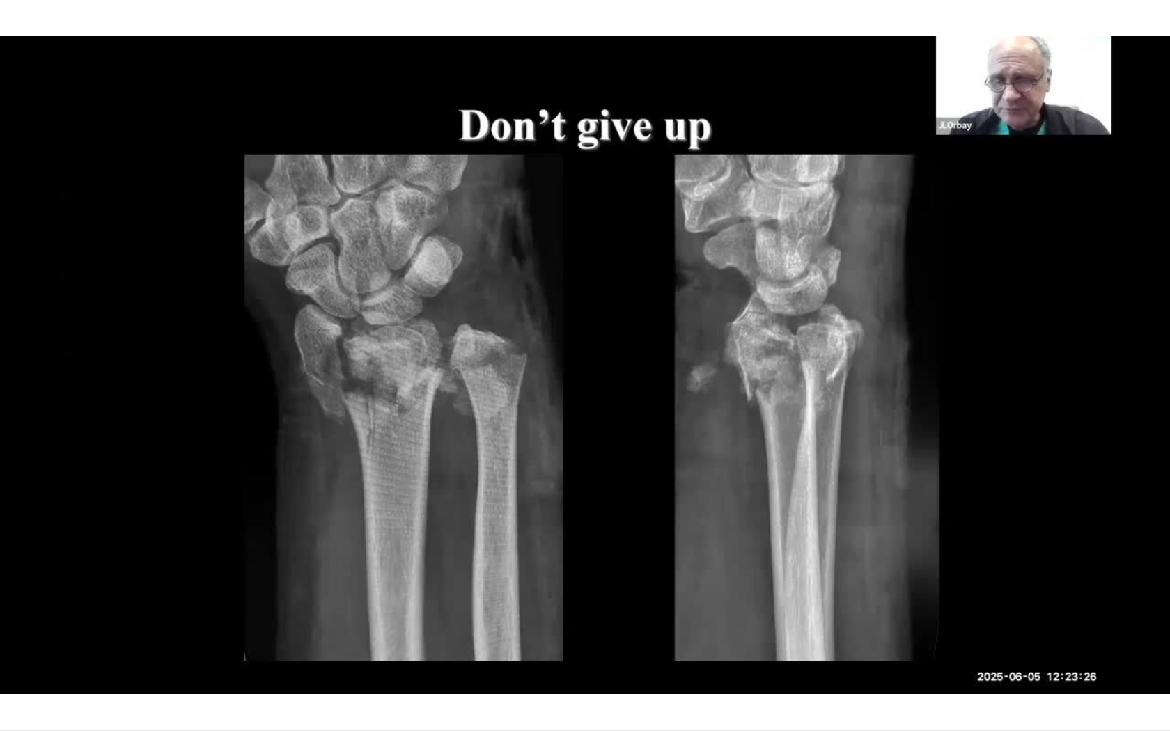
click at [129, 274] on div "10 seconds Tap to unmute" at bounding box center [585, 365] width 1170 height 730
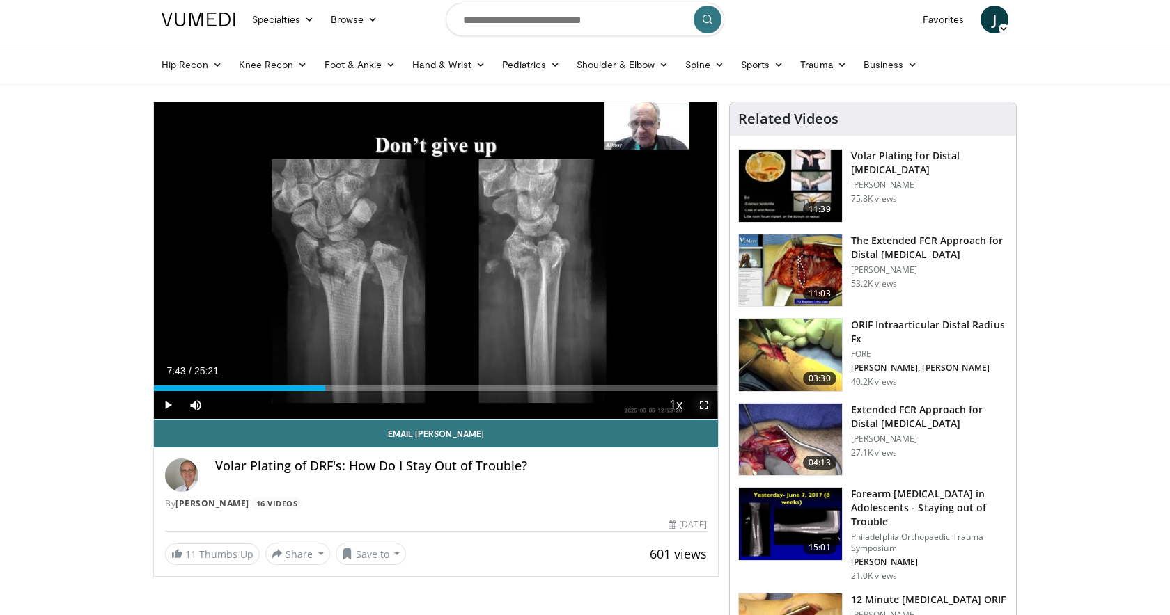
click at [705, 401] on span "Video Player" at bounding box center [704, 405] width 28 height 28
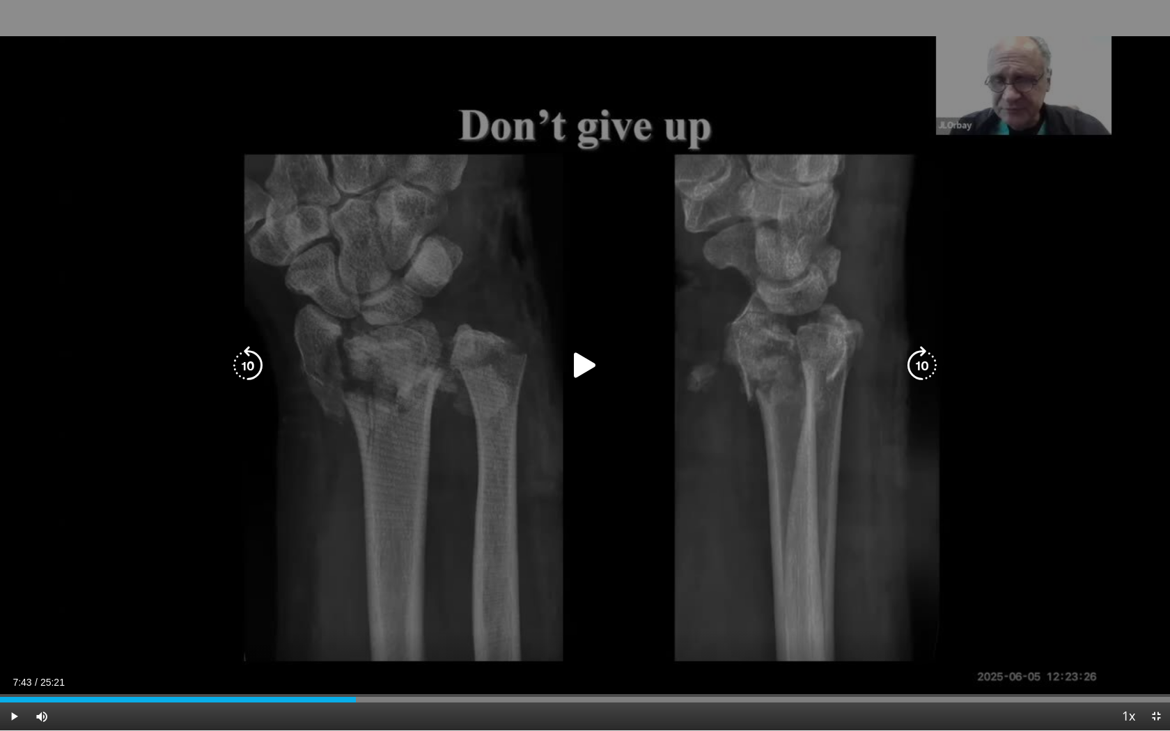
click at [581, 366] on icon "Video Player" at bounding box center [584, 365] width 39 height 39
click at [250, 354] on icon "Video Player" at bounding box center [247, 365] width 39 height 39
click at [590, 368] on icon "Video Player" at bounding box center [584, 365] width 39 height 39
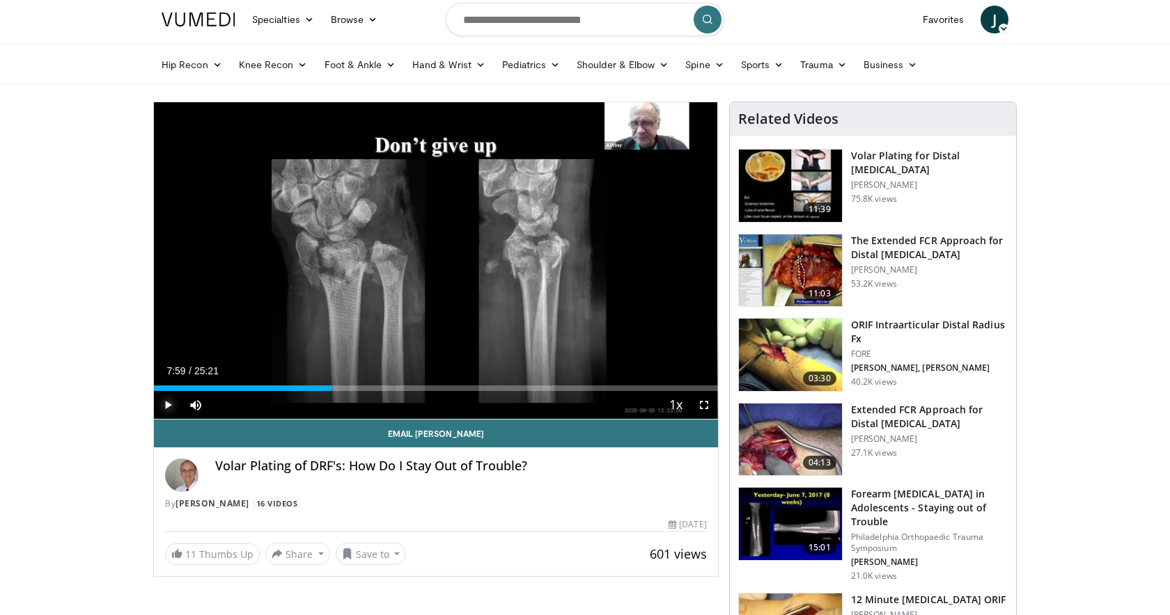
click at [171, 399] on span "Video Player" at bounding box center [168, 405] width 28 height 28
click at [325, 387] on div "Progress Bar" at bounding box center [325, 389] width 1 height 6
click at [701, 406] on span "Video Player" at bounding box center [704, 405] width 28 height 28
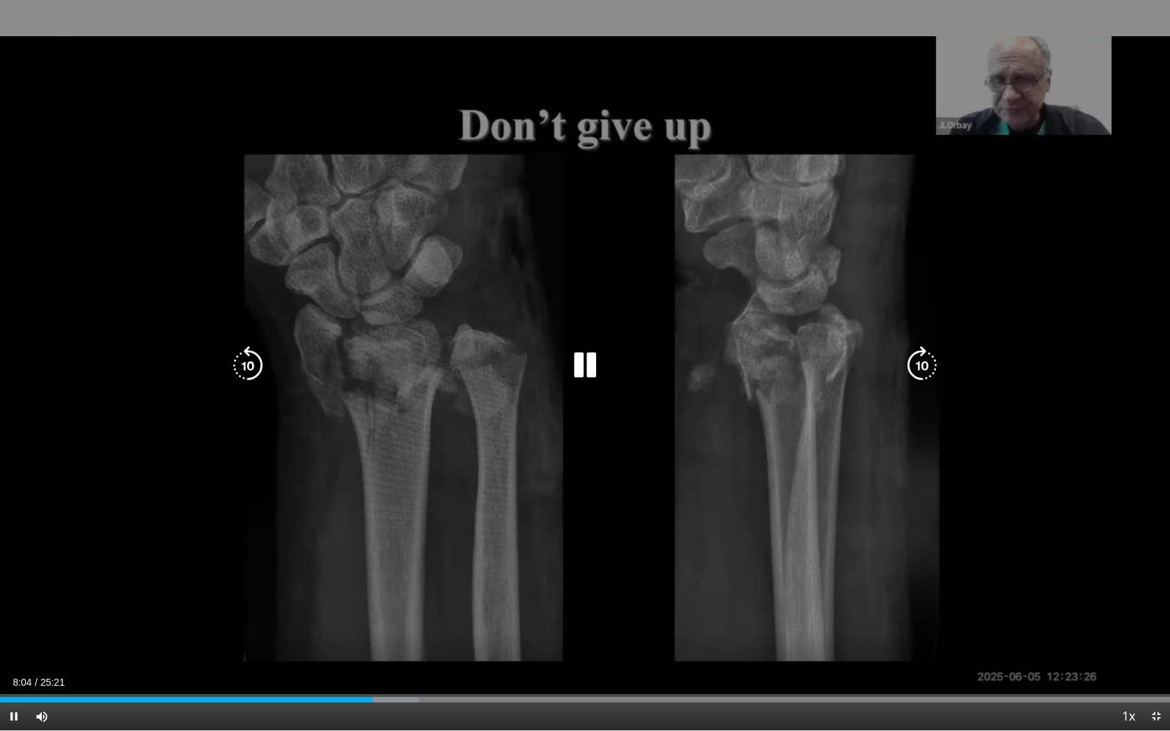
click at [592, 365] on icon "Video Player" at bounding box center [584, 365] width 39 height 39
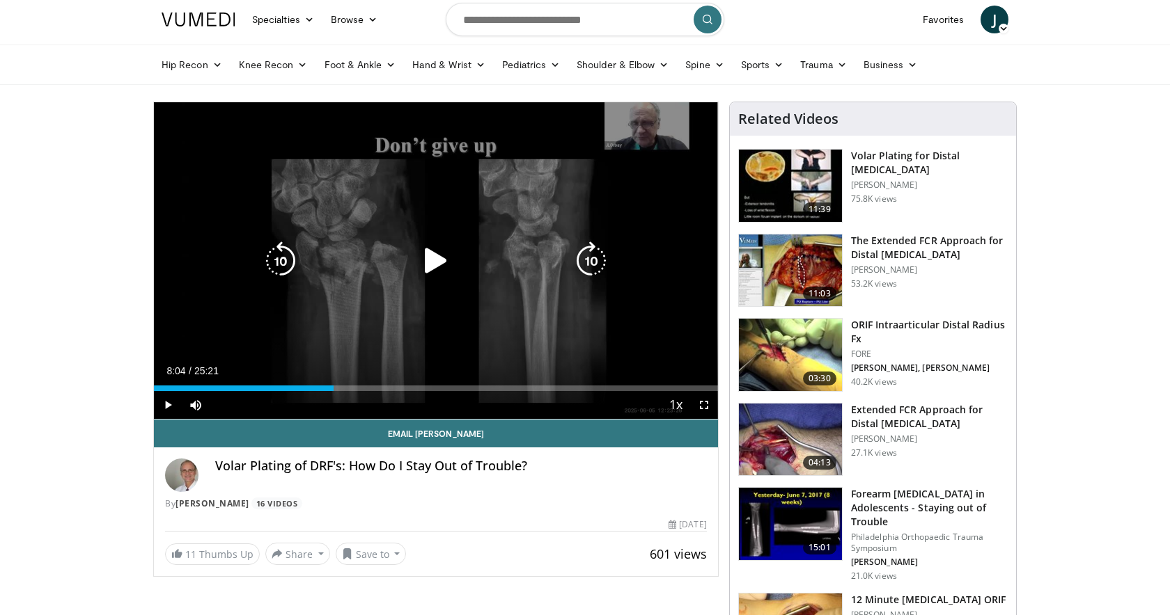
click at [424, 265] on icon "Video Player" at bounding box center [435, 261] width 39 height 39
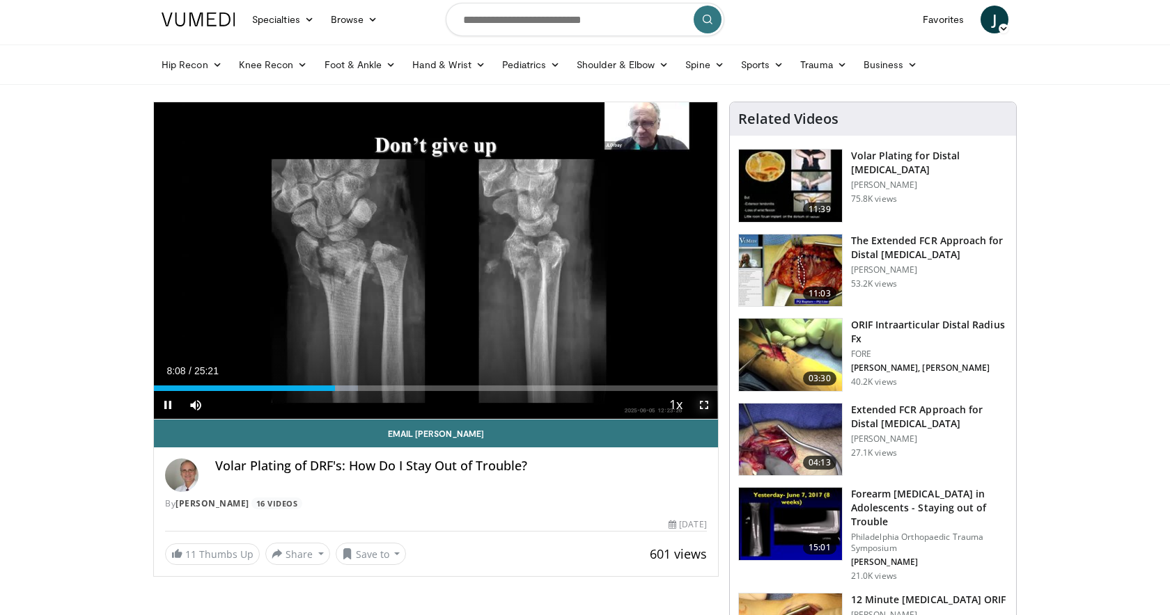
click at [709, 402] on span "Video Player" at bounding box center [704, 405] width 28 height 28
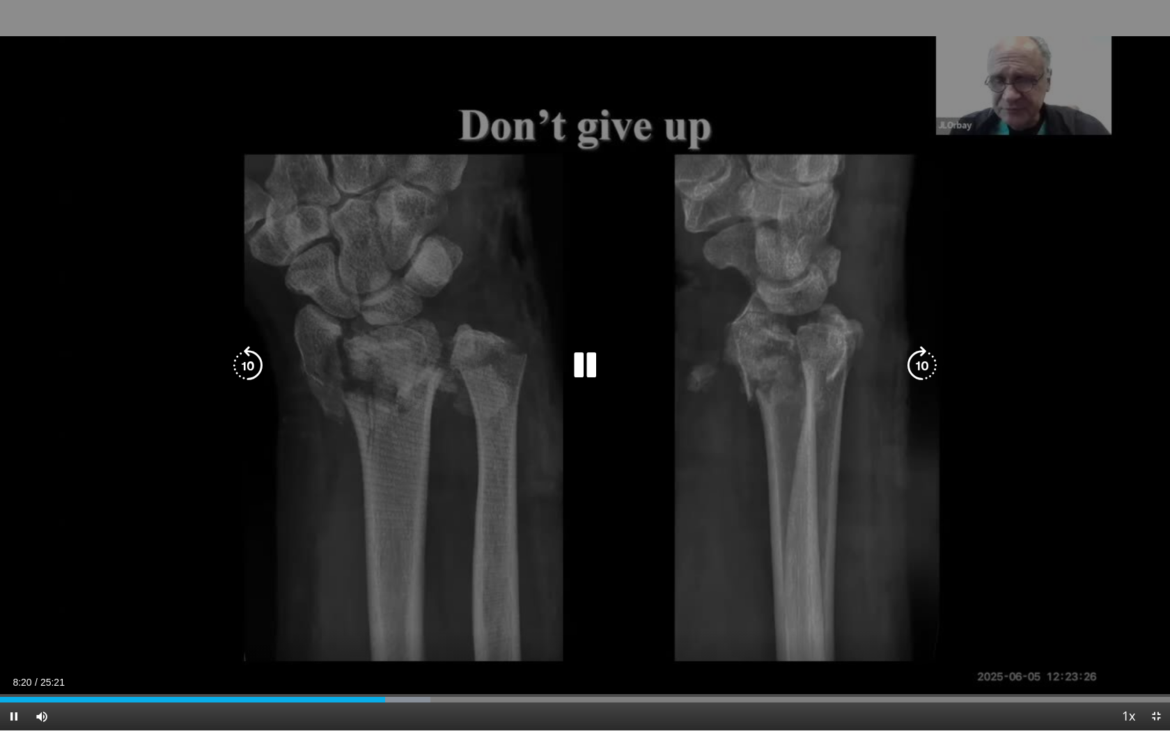
click at [590, 370] on icon "Video Player" at bounding box center [584, 365] width 39 height 39
click at [584, 372] on icon "Video Player" at bounding box center [584, 365] width 39 height 39
click at [255, 365] on icon "Video Player" at bounding box center [247, 365] width 39 height 39
click at [585, 368] on icon "Video Player" at bounding box center [584, 365] width 39 height 39
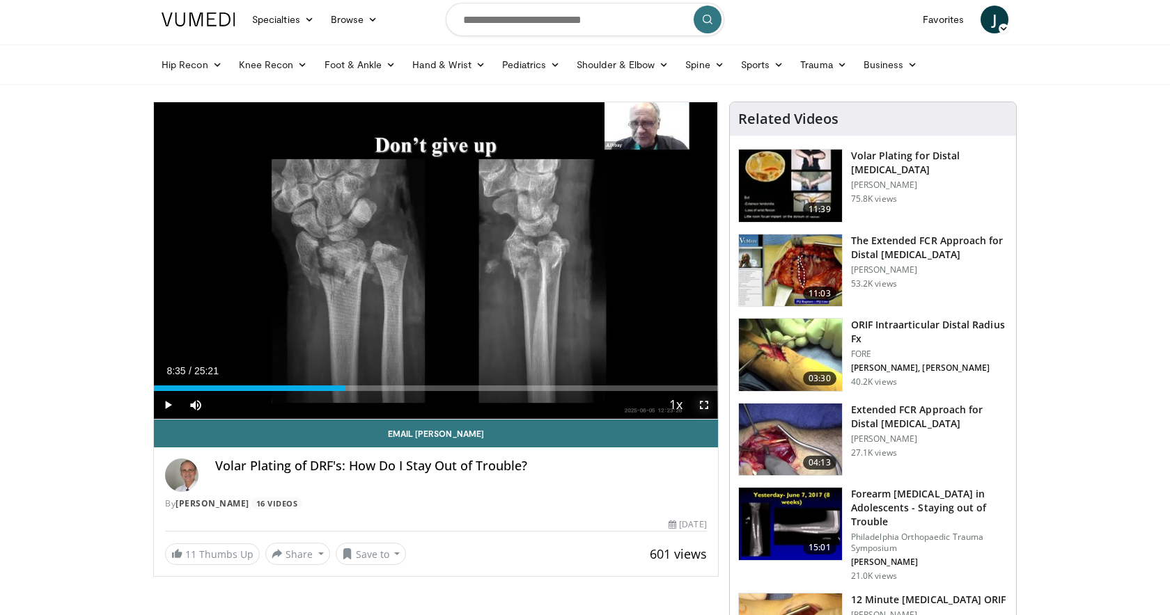
click at [701, 408] on span "Video Player" at bounding box center [704, 405] width 28 height 28
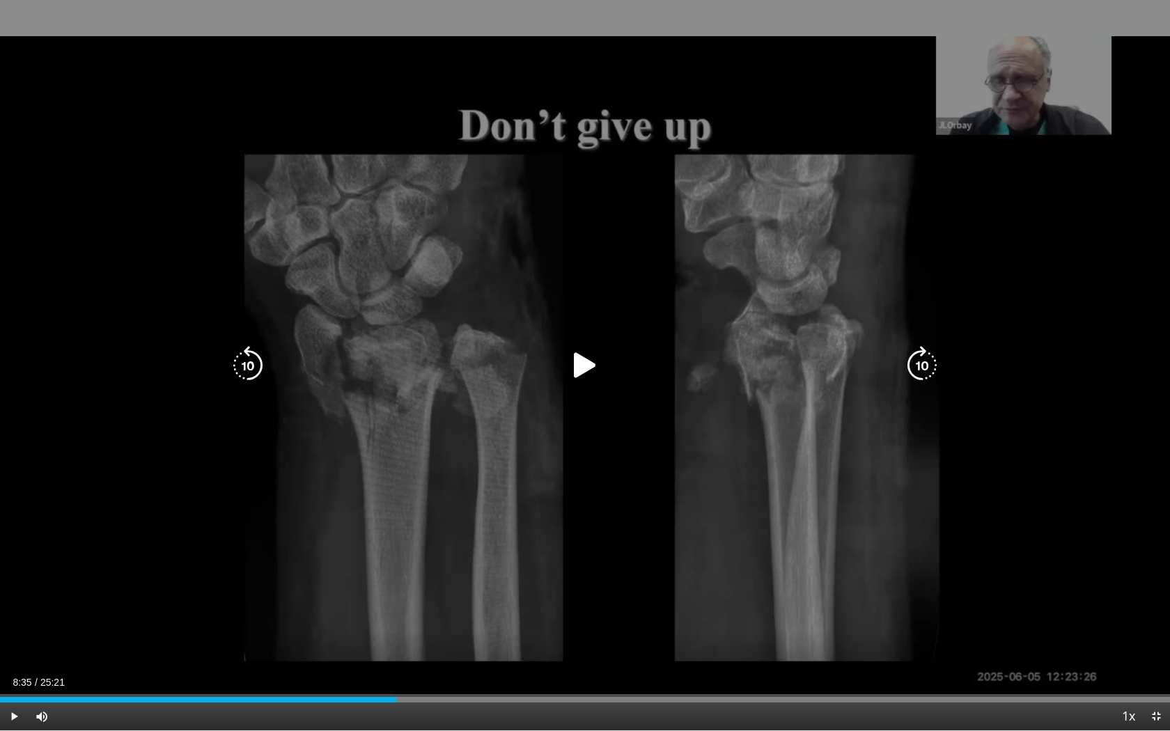
click at [583, 369] on icon "Video Player" at bounding box center [584, 365] width 39 height 39
click at [591, 369] on icon "Video Player" at bounding box center [584, 365] width 39 height 39
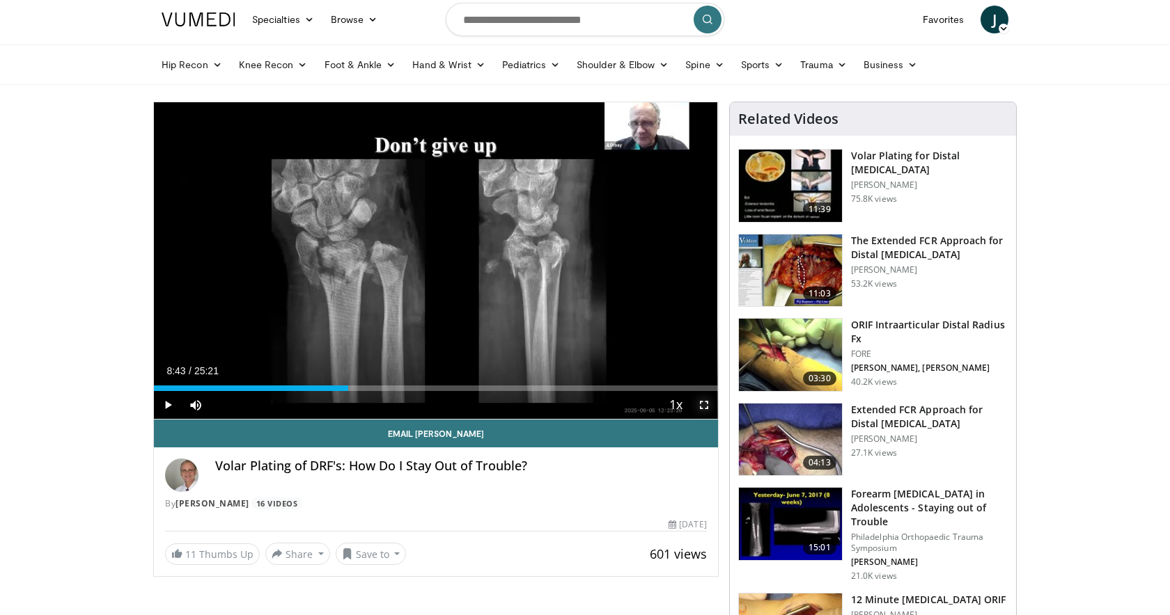
click at [705, 403] on span "Video Player" at bounding box center [704, 405] width 28 height 28
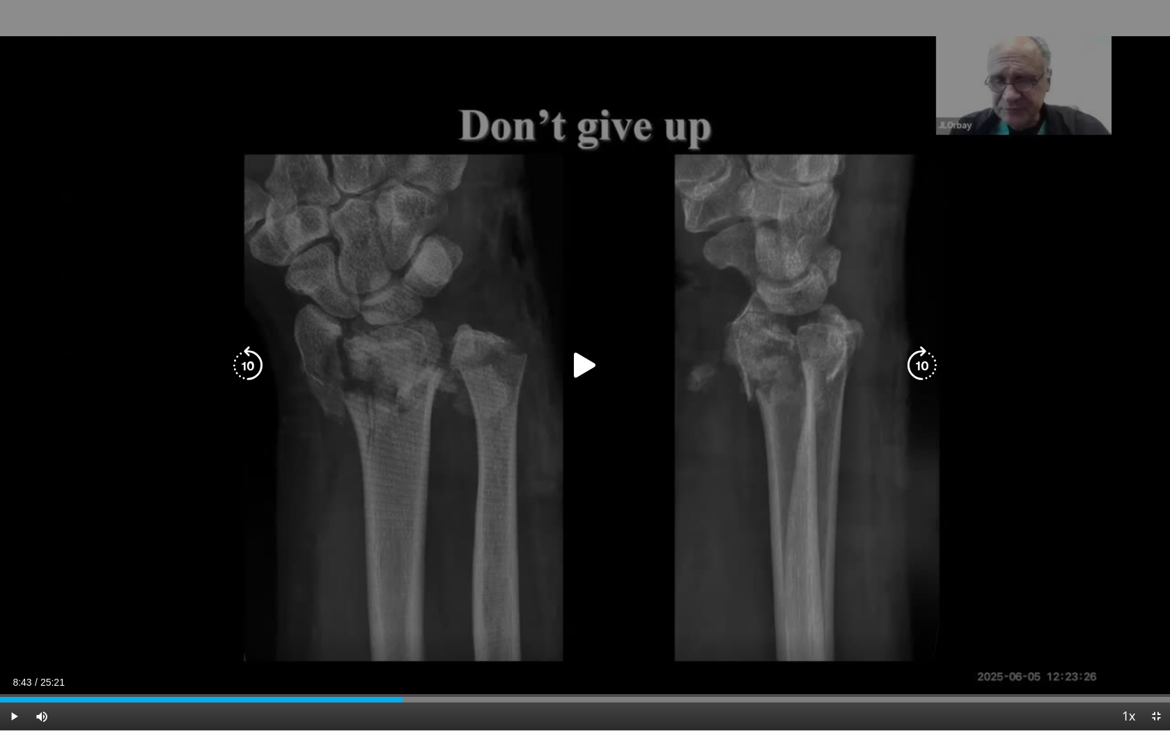
click at [583, 357] on icon "Video Player" at bounding box center [584, 365] width 39 height 39
click at [590, 363] on icon "Video Player" at bounding box center [584, 365] width 39 height 39
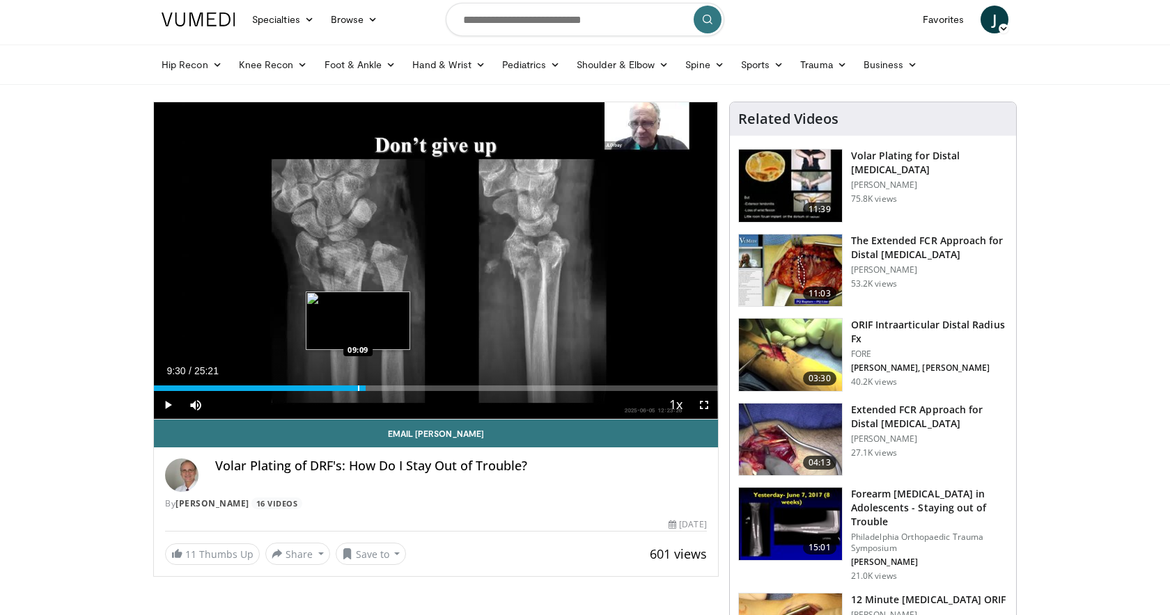
click at [358, 388] on div "Progress Bar" at bounding box center [358, 389] width 1 height 6
click at [707, 405] on span "Video Player" at bounding box center [704, 405] width 28 height 28
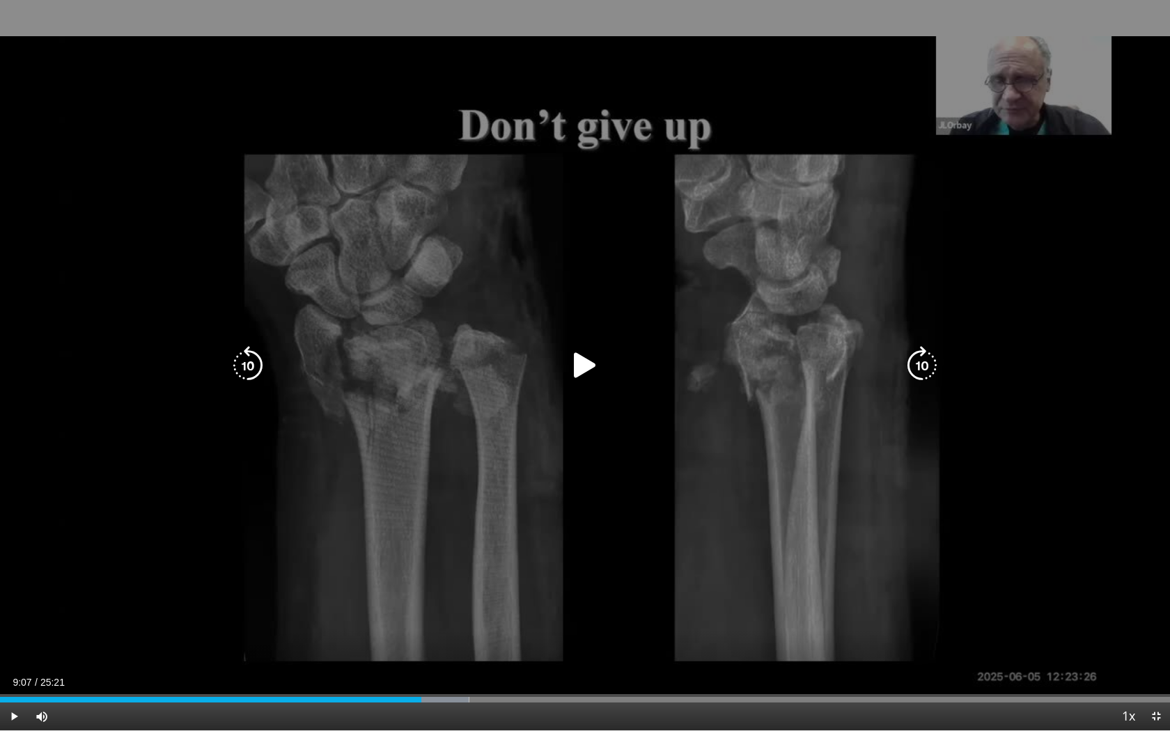
click at [575, 370] on icon "Video Player" at bounding box center [584, 365] width 39 height 39
click at [249, 368] on icon "Video Player" at bounding box center [247, 365] width 39 height 39
click at [583, 364] on icon "Video Player" at bounding box center [584, 365] width 39 height 39
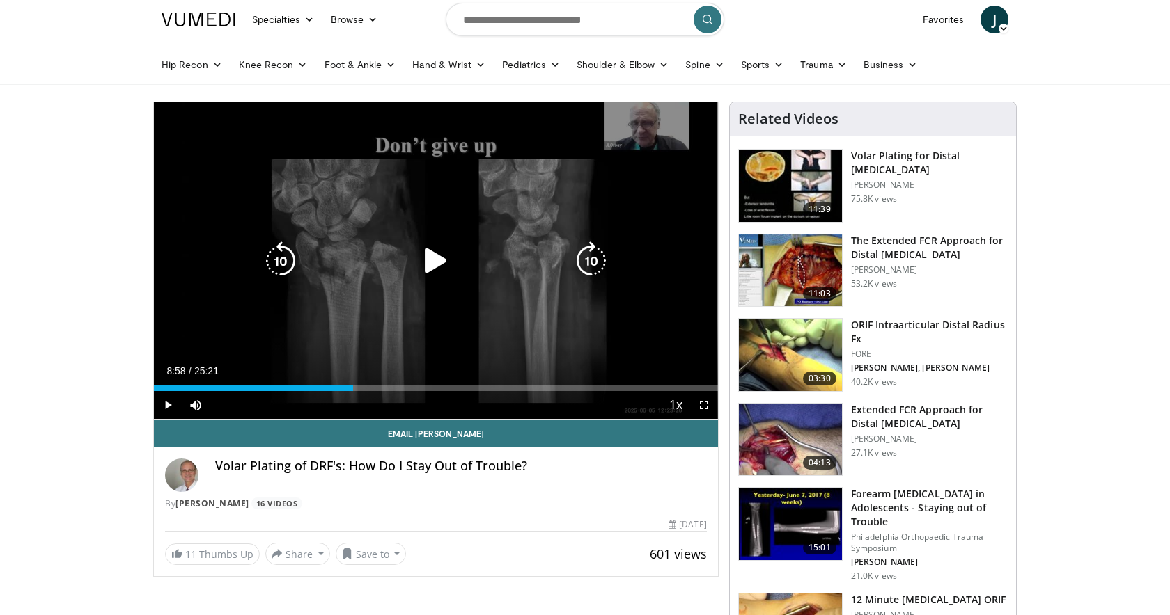
click at [439, 253] on icon "Video Player" at bounding box center [435, 261] width 39 height 39
click at [436, 255] on icon "Video Player" at bounding box center [435, 261] width 39 height 39
click at [430, 253] on icon "Video Player" at bounding box center [435, 261] width 39 height 39
click at [439, 260] on icon "Video Player" at bounding box center [435, 261] width 39 height 39
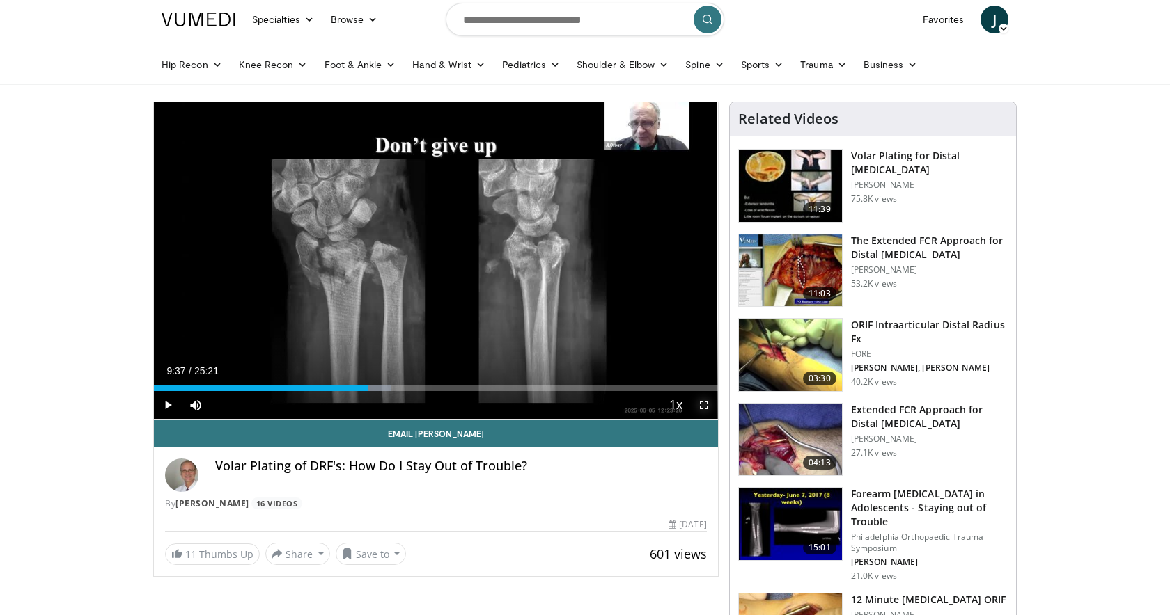
click at [706, 407] on span "Video Player" at bounding box center [704, 405] width 28 height 28
click at [705, 402] on span "Video Player" at bounding box center [704, 405] width 28 height 28
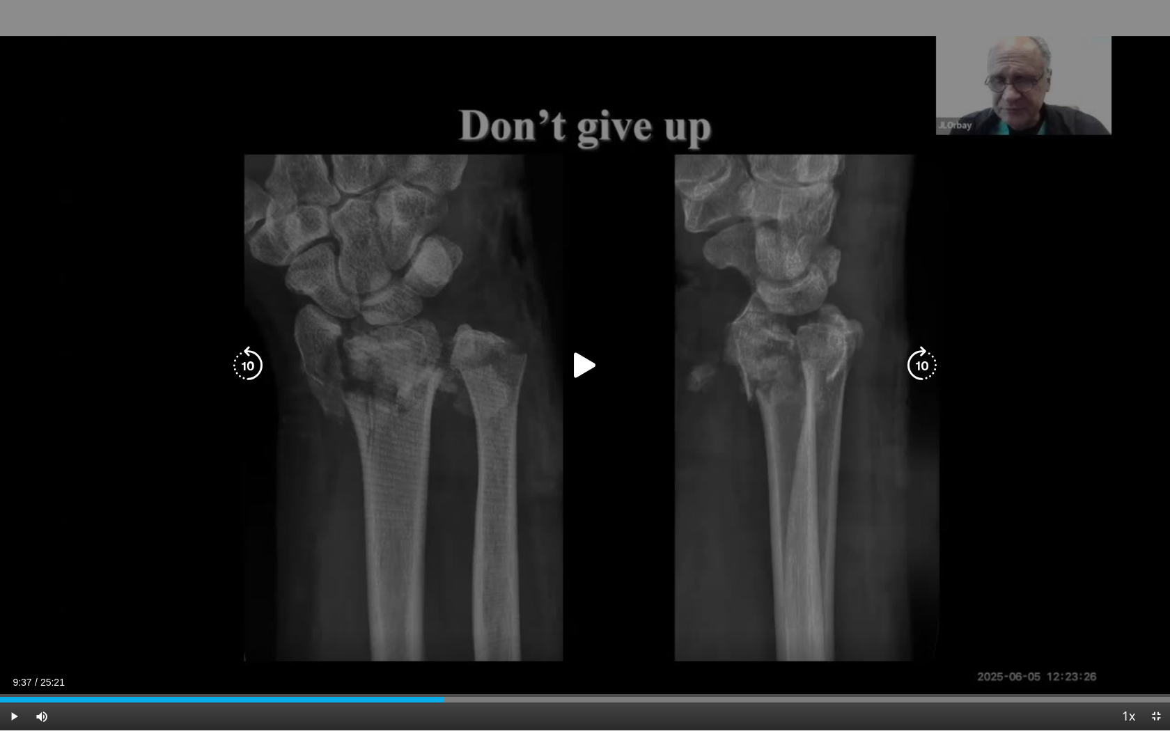
click at [588, 367] on icon "Video Player" at bounding box center [584, 365] width 39 height 39
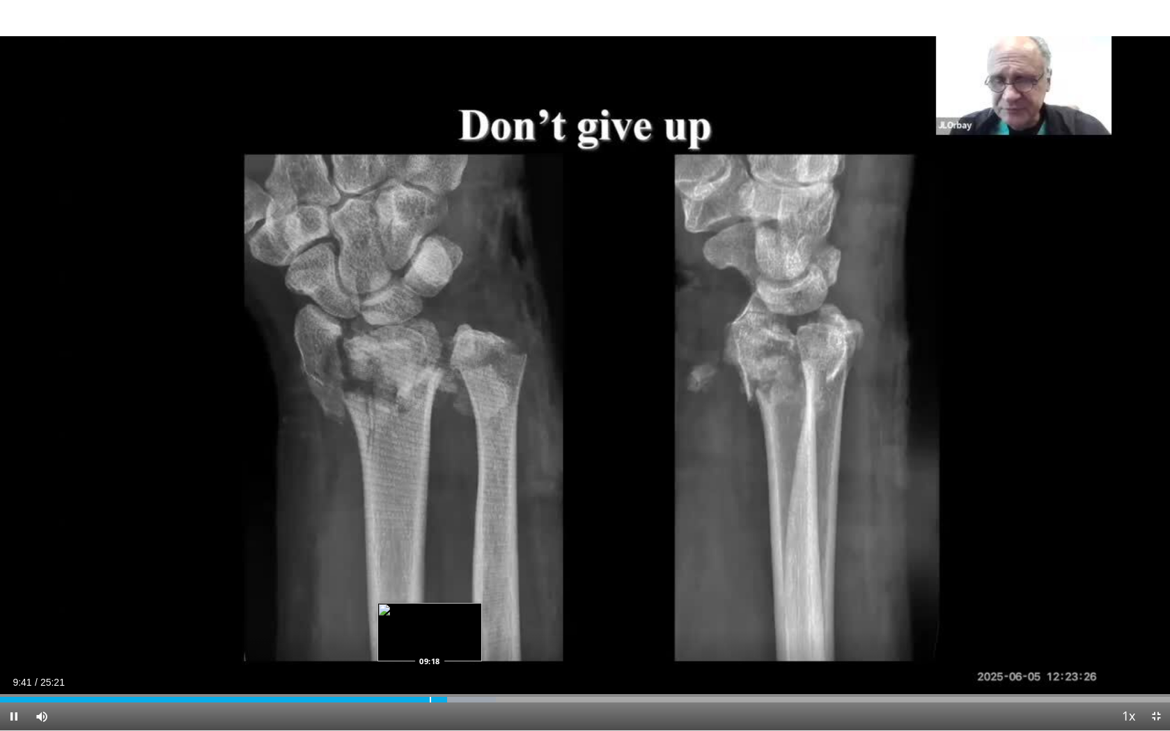
click at [430, 615] on div "Progress Bar" at bounding box center [430, 700] width 1 height 6
click at [407, 615] on div "Progress Bar" at bounding box center [407, 700] width 1 height 6
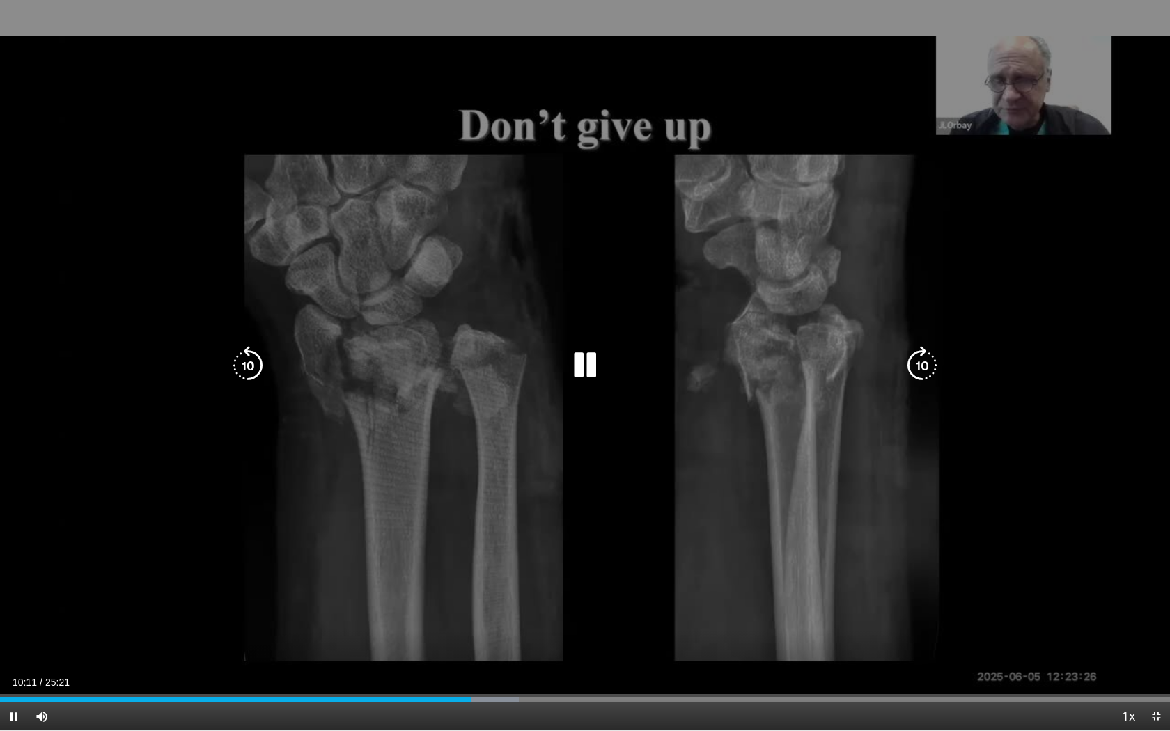
click at [239, 370] on icon "Video Player" at bounding box center [247, 365] width 39 height 39
click at [240, 370] on icon "Video Player" at bounding box center [247, 365] width 39 height 39
click at [589, 365] on icon "Video Player" at bounding box center [584, 365] width 39 height 39
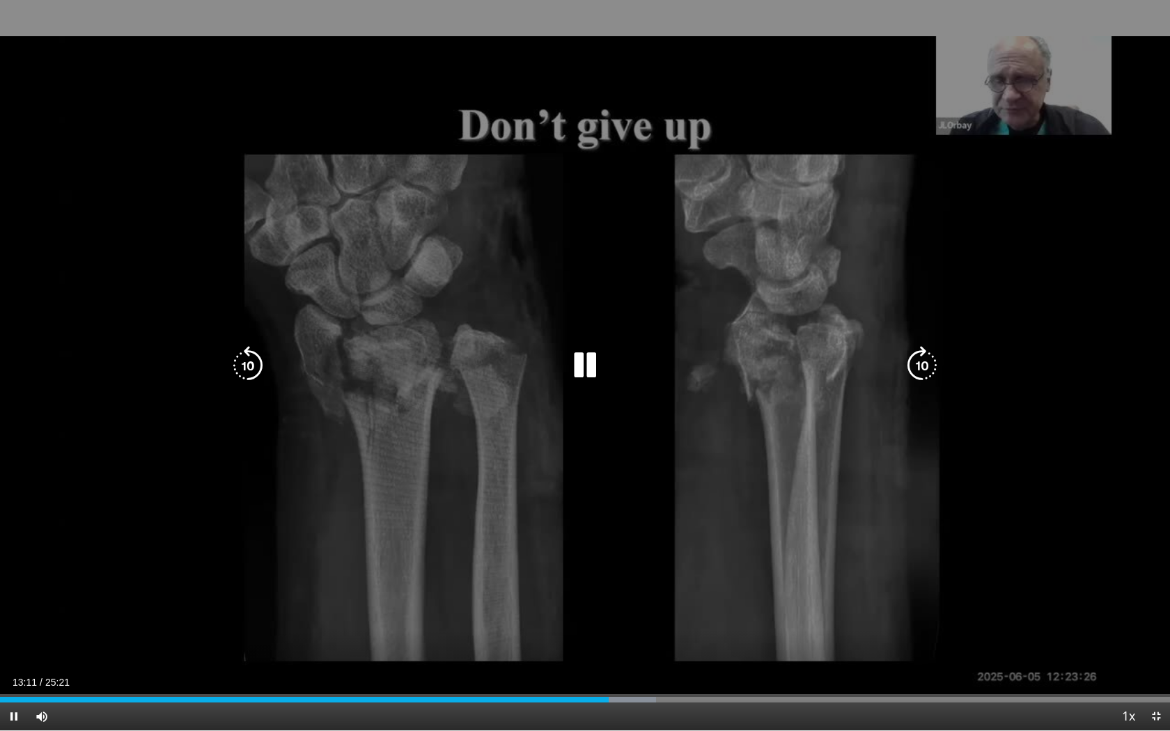
click at [583, 373] on icon "Video Player" at bounding box center [584, 365] width 39 height 39
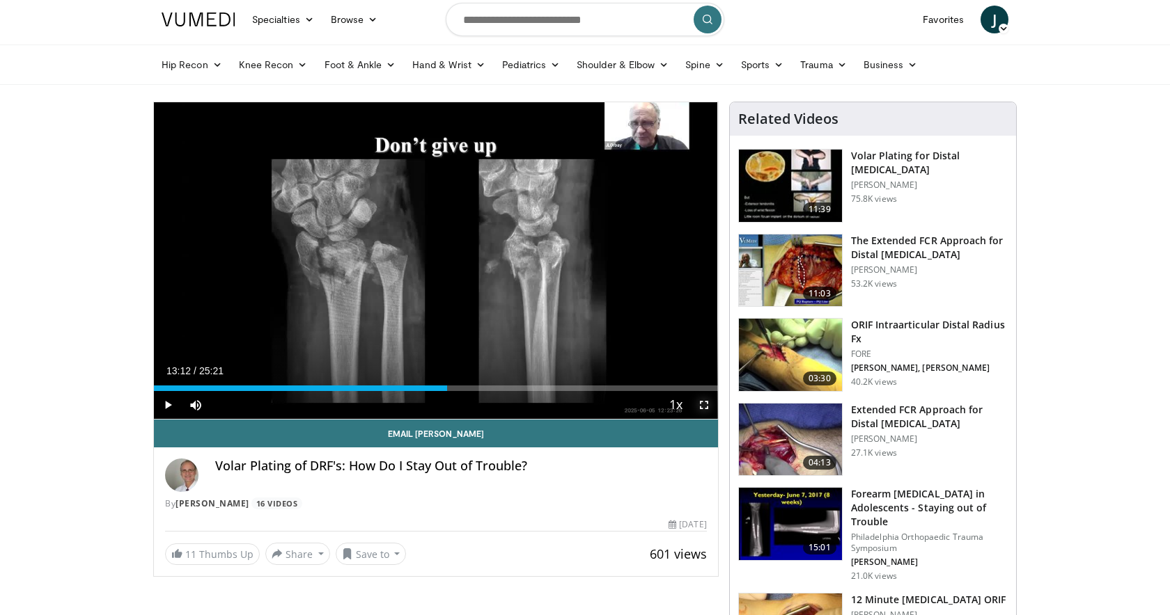
click at [707, 398] on span "Video Player" at bounding box center [704, 405] width 28 height 28
click at [706, 404] on span "Video Player" at bounding box center [704, 405] width 28 height 28
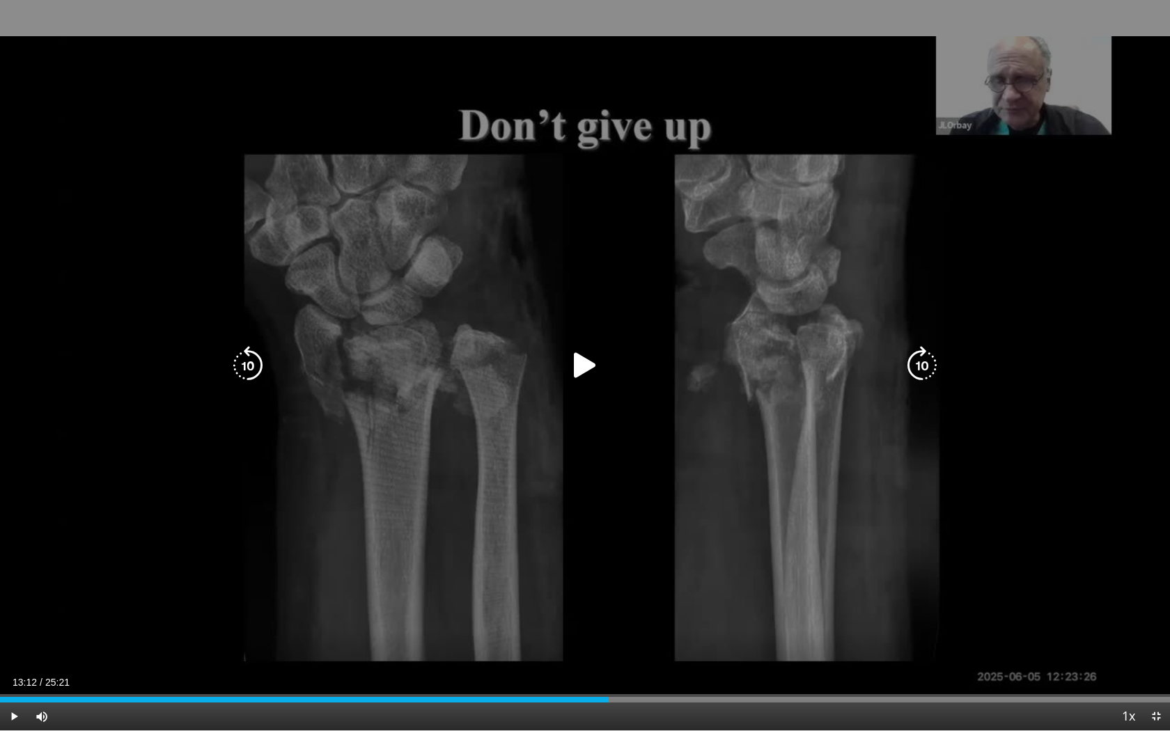
click at [584, 363] on icon "Video Player" at bounding box center [584, 365] width 39 height 39
click at [252, 367] on icon "Video Player" at bounding box center [247, 365] width 39 height 39
click at [580, 369] on icon "Video Player" at bounding box center [584, 365] width 39 height 39
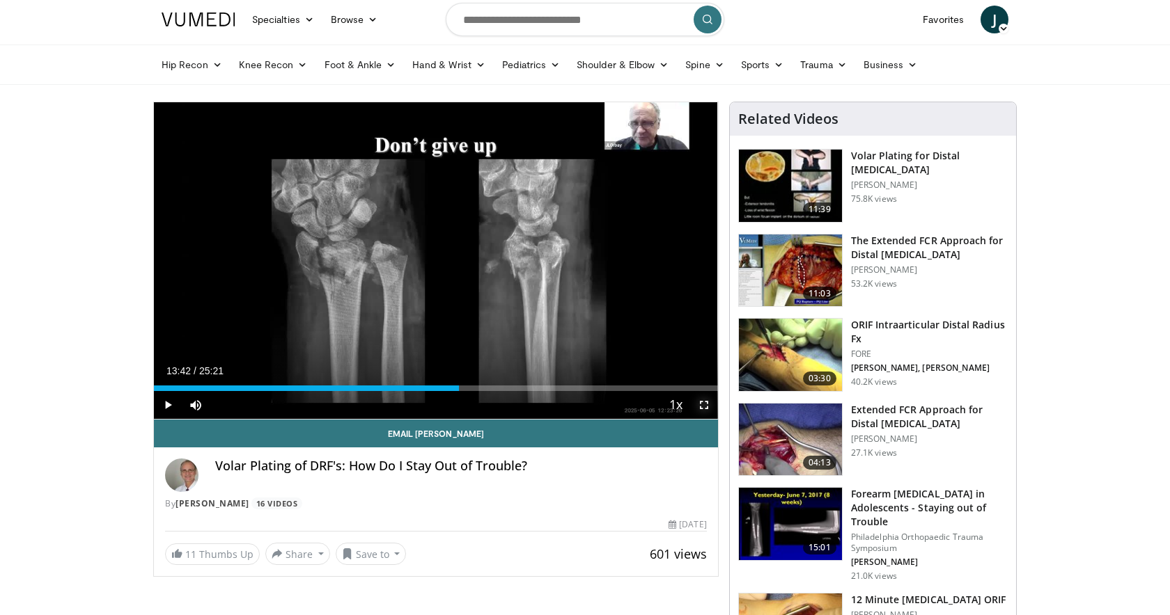
click at [705, 403] on span "Video Player" at bounding box center [704, 405] width 28 height 28
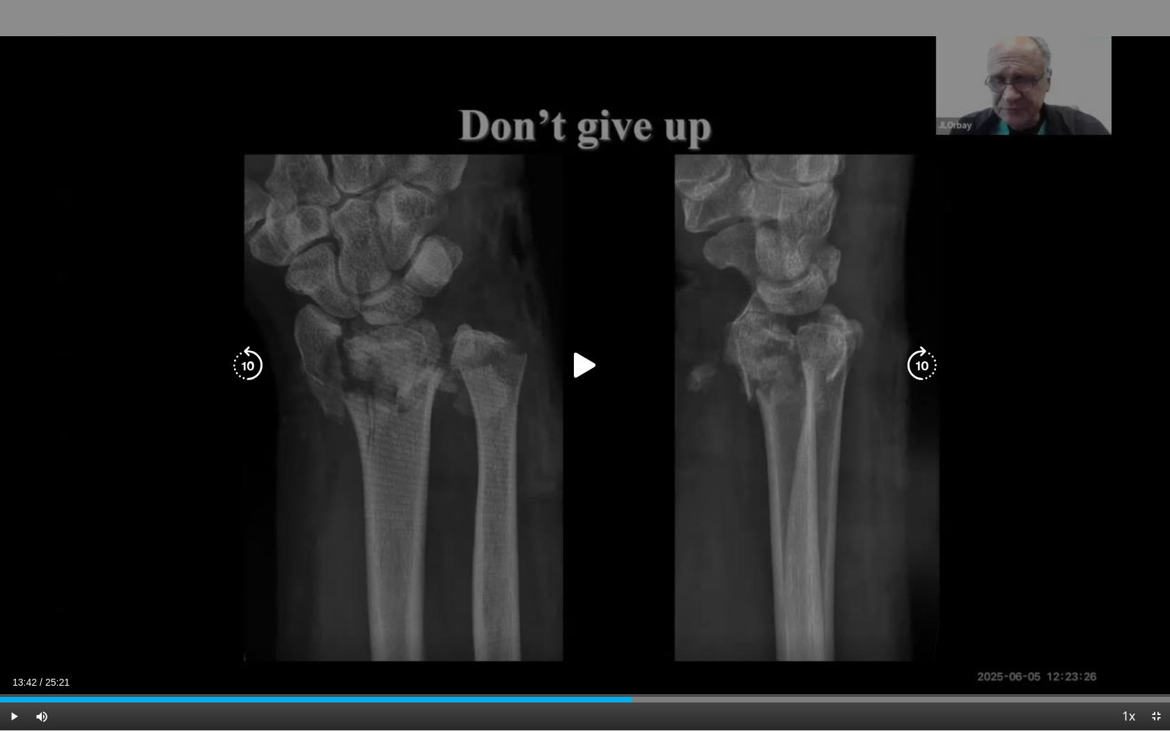
click at [572, 371] on icon "Video Player" at bounding box center [584, 365] width 39 height 39
click at [579, 360] on icon "Video Player" at bounding box center [584, 365] width 39 height 39
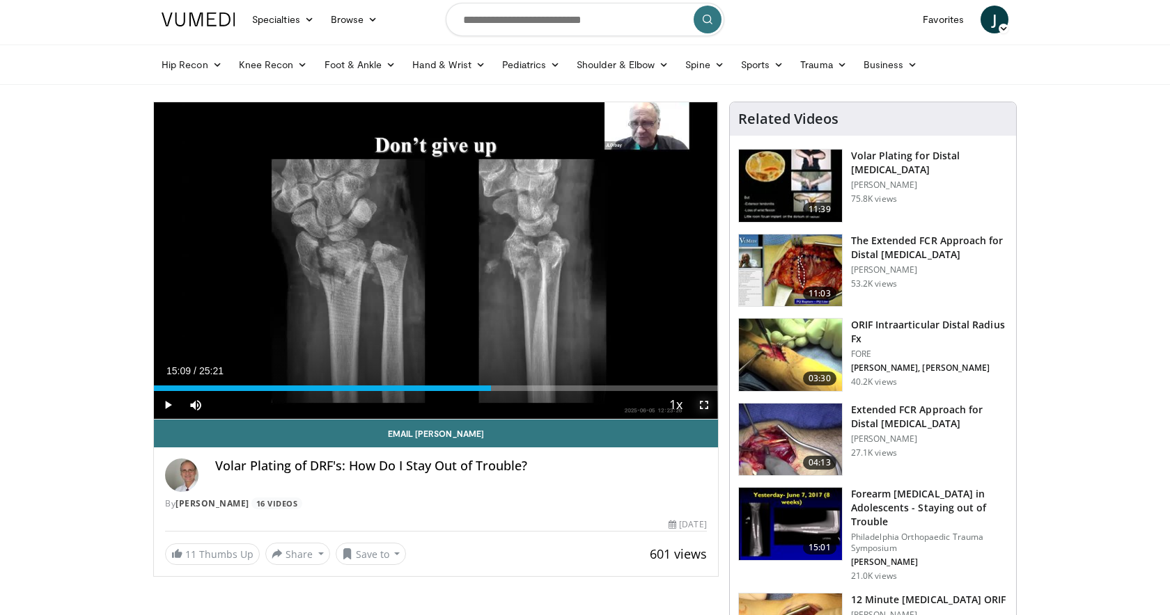
click at [704, 404] on span "Video Player" at bounding box center [704, 405] width 28 height 28
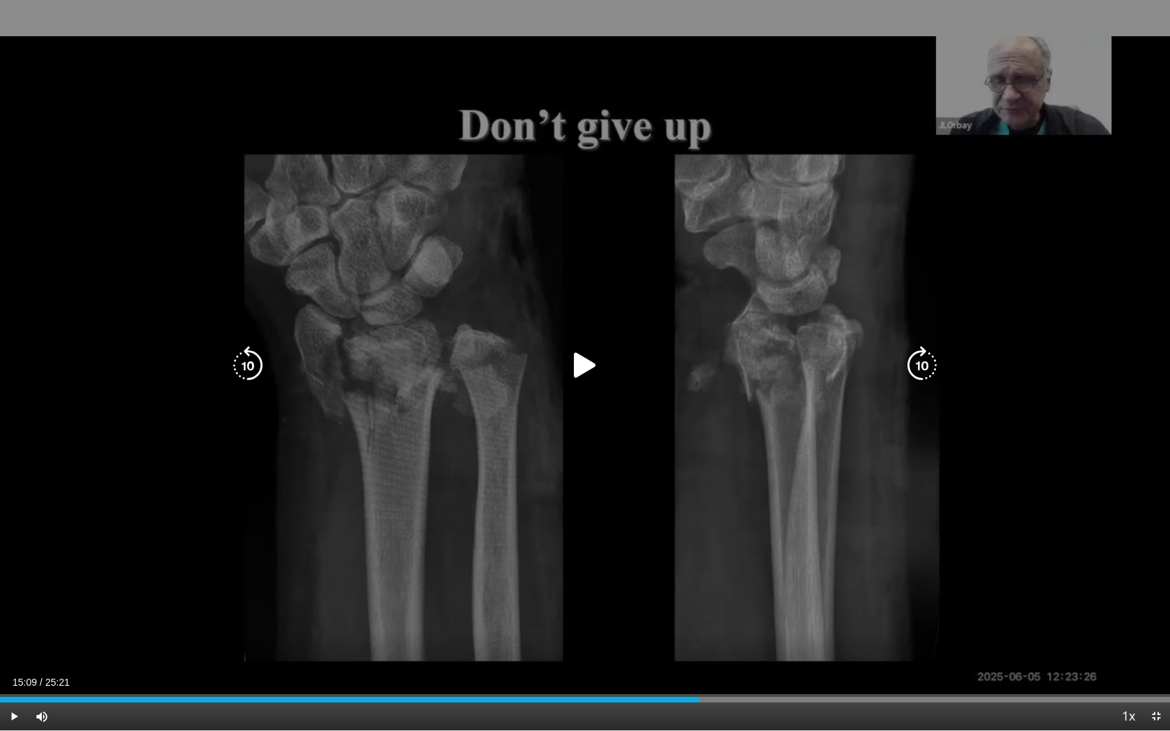
click at [582, 369] on icon "Video Player" at bounding box center [584, 365] width 39 height 39
click at [587, 371] on icon "Video Player" at bounding box center [584, 365] width 39 height 39
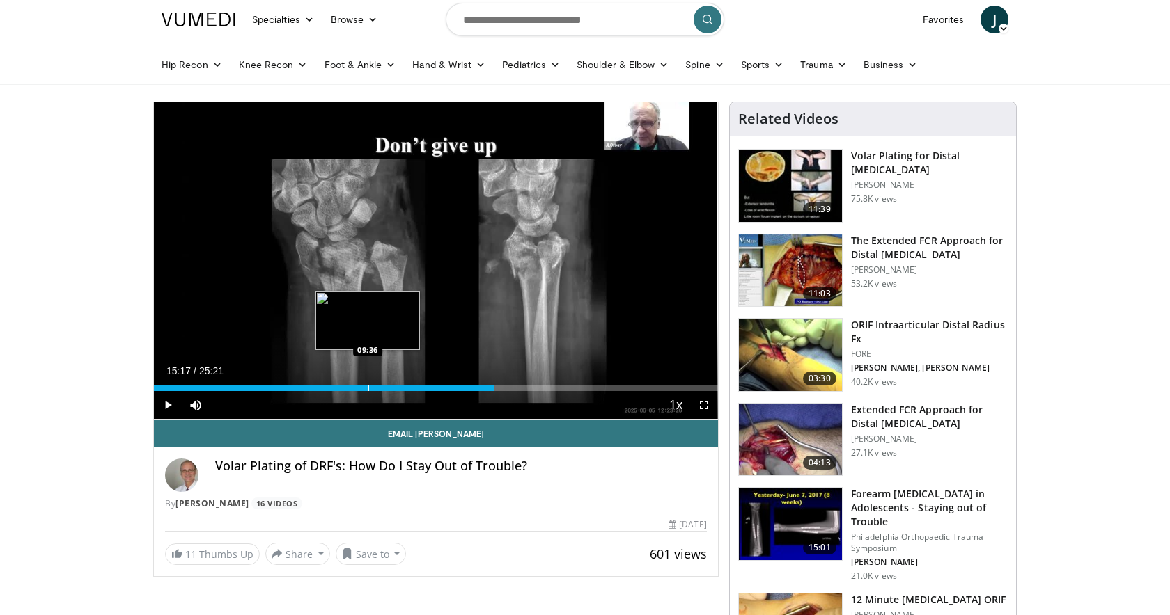
click at [367, 383] on div "Loaded : 38.46% 15:17 09:36" at bounding box center [436, 384] width 564 height 13
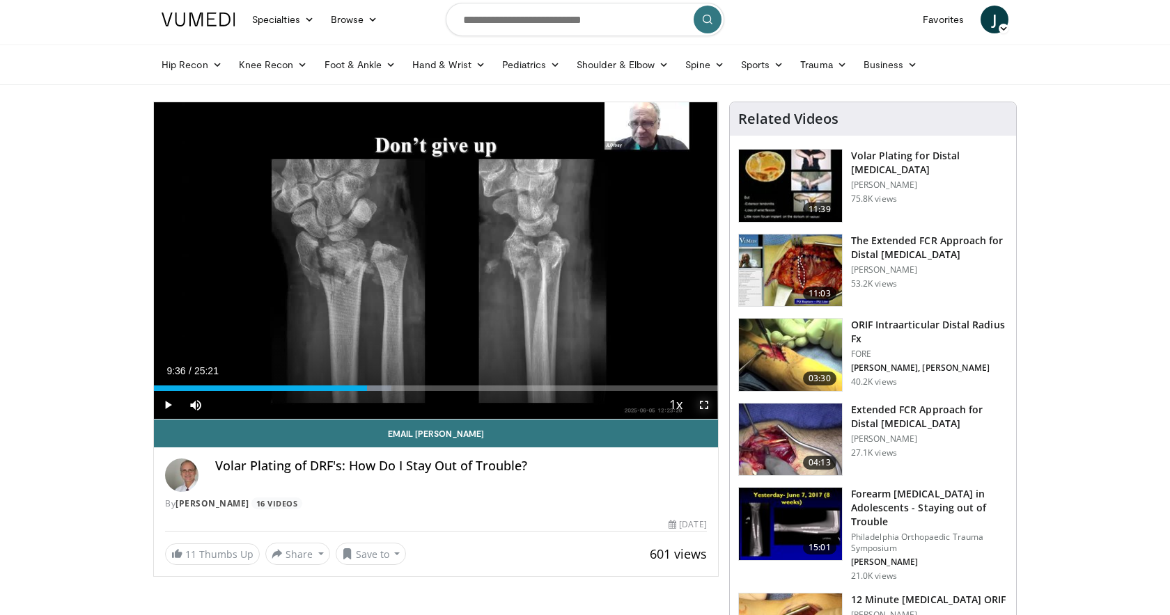
click at [706, 408] on span "Video Player" at bounding box center [704, 405] width 28 height 28
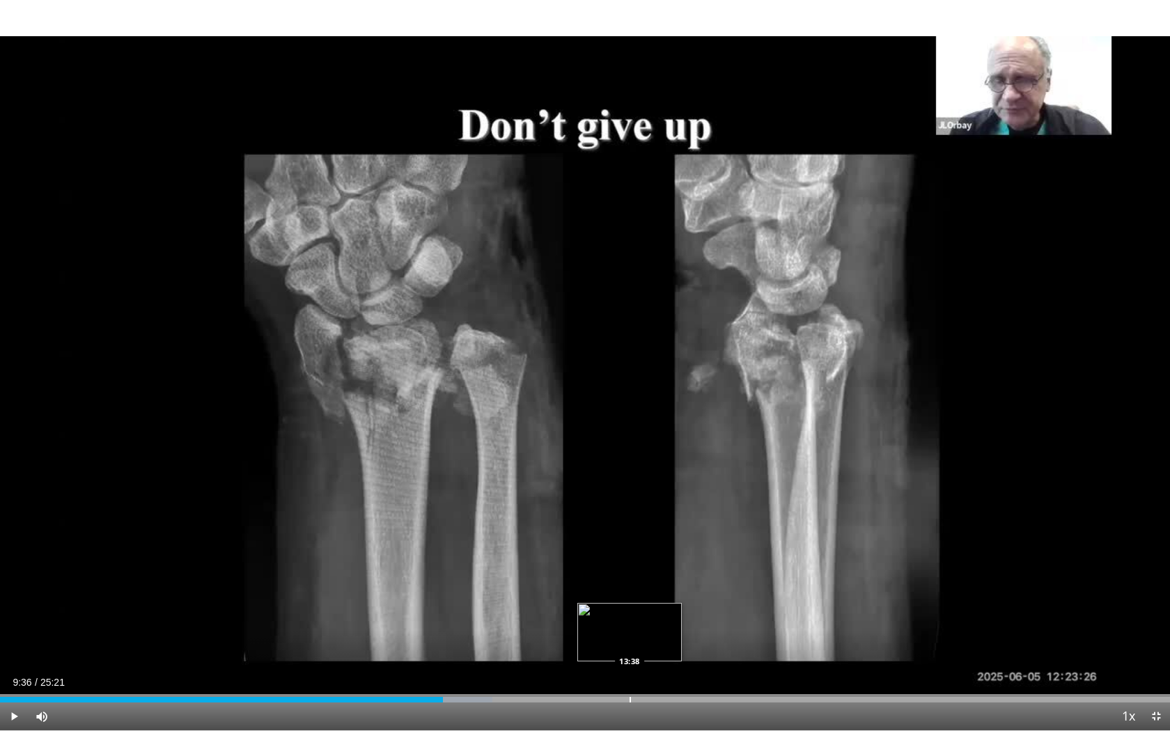
click at [629, 615] on div "Loaded : 42.06% 09:36 13:38" at bounding box center [585, 695] width 1170 height 13
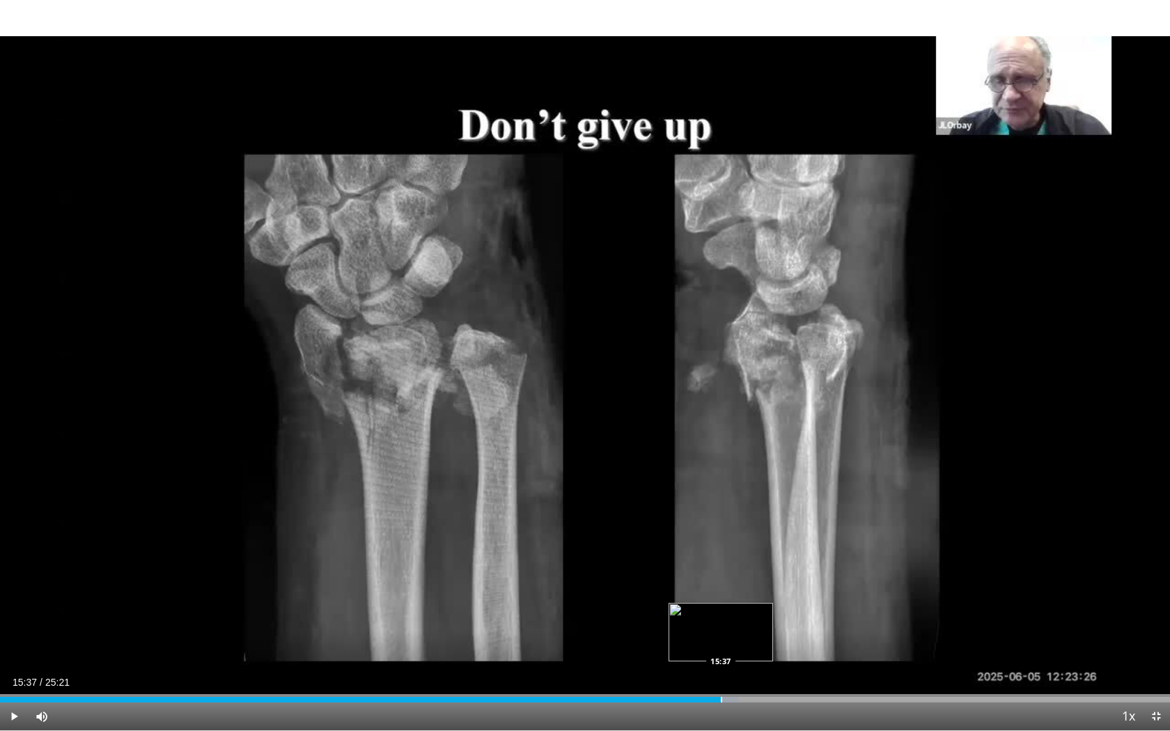
click at [720, 615] on div "Loaded : 63.09% 13:38 15:37" at bounding box center [585, 695] width 1170 height 13
click at [694, 615] on div "Loaded : 65.72% 15:37 15:03" at bounding box center [585, 695] width 1170 height 13
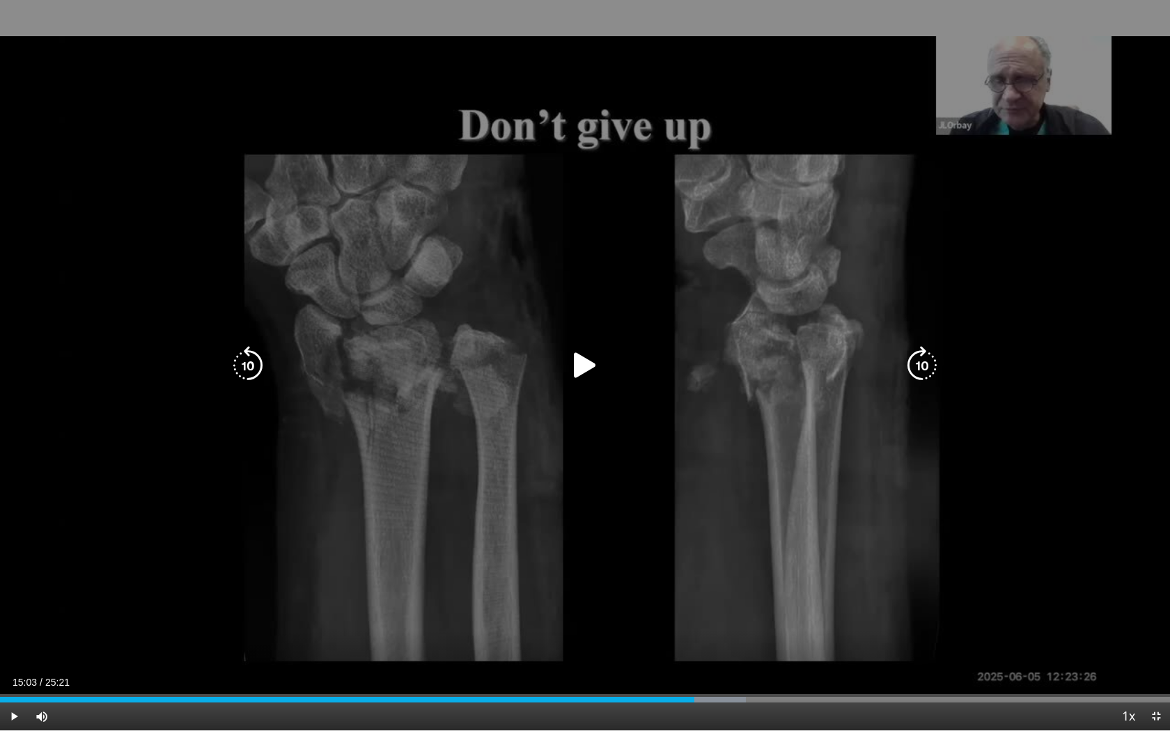
click at [586, 365] on icon "Video Player" at bounding box center [584, 365] width 39 height 39
click at [587, 358] on icon "Video Player" at bounding box center [584, 365] width 39 height 39
click at [588, 370] on icon "Video Player" at bounding box center [584, 365] width 39 height 39
click at [580, 354] on icon "Video Player" at bounding box center [584, 365] width 39 height 39
click at [589, 368] on icon "Video Player" at bounding box center [584, 365] width 39 height 39
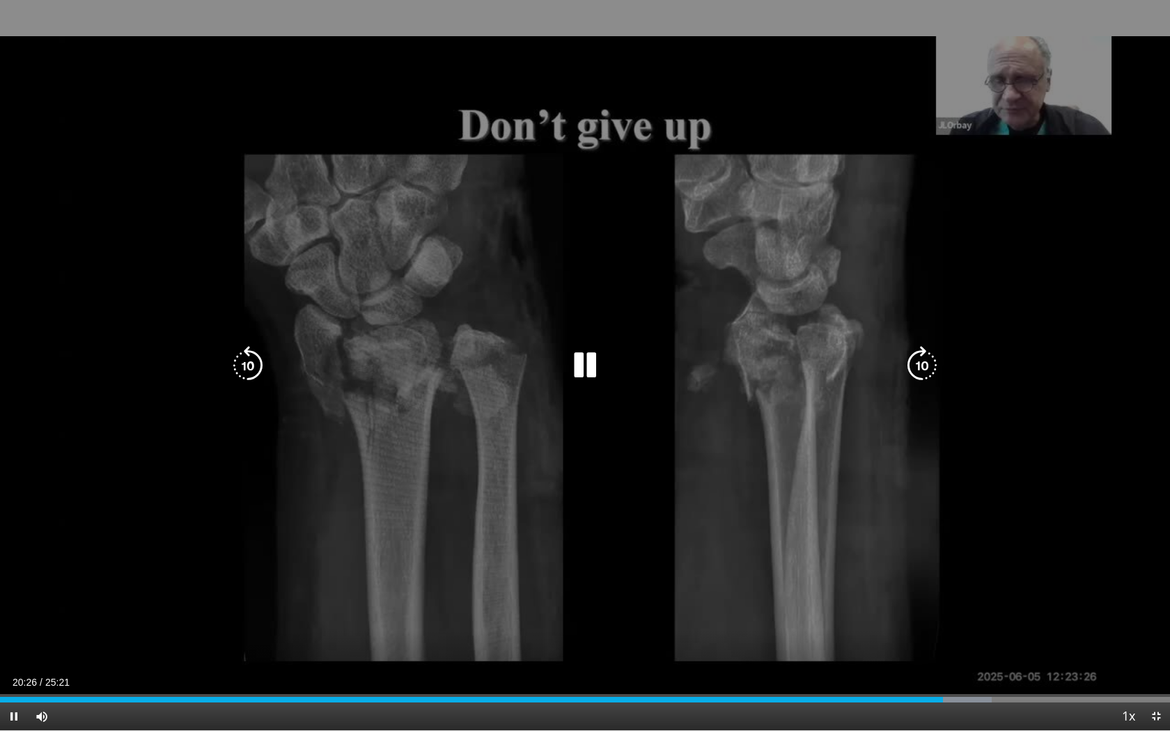
click at [586, 360] on icon "Video Player" at bounding box center [584, 365] width 39 height 39
click at [586, 363] on icon "Video Player" at bounding box center [584, 365] width 39 height 39
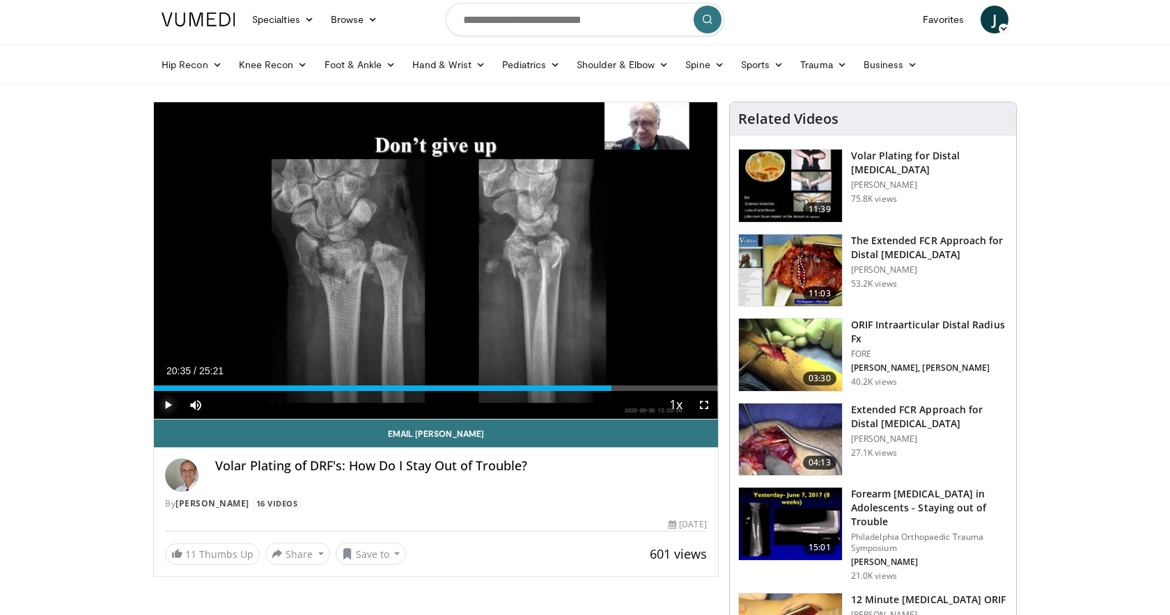
click at [170, 399] on span "Video Player" at bounding box center [168, 405] width 28 height 28
click at [700, 404] on span "Video Player" at bounding box center [704, 405] width 28 height 28
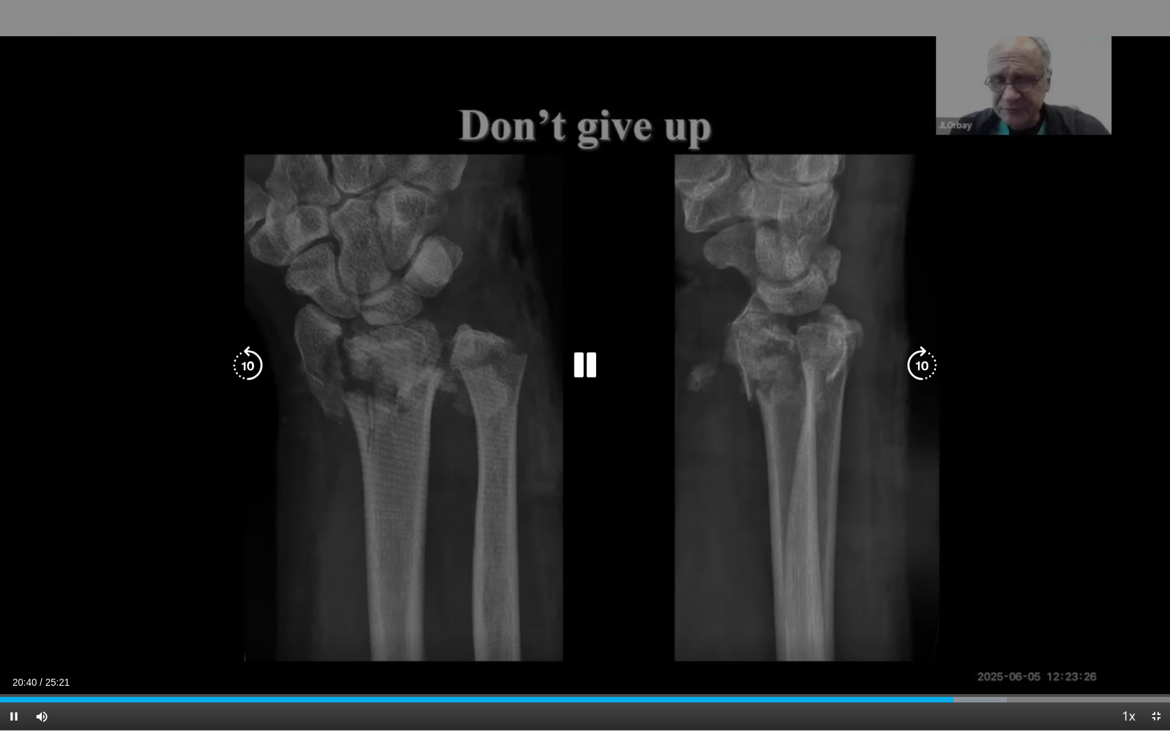
click at [590, 356] on icon "Video Player" at bounding box center [584, 365] width 39 height 39
click at [243, 363] on icon "Video Player" at bounding box center [247, 365] width 39 height 39
click at [585, 363] on icon "Video Player" at bounding box center [584, 365] width 39 height 39
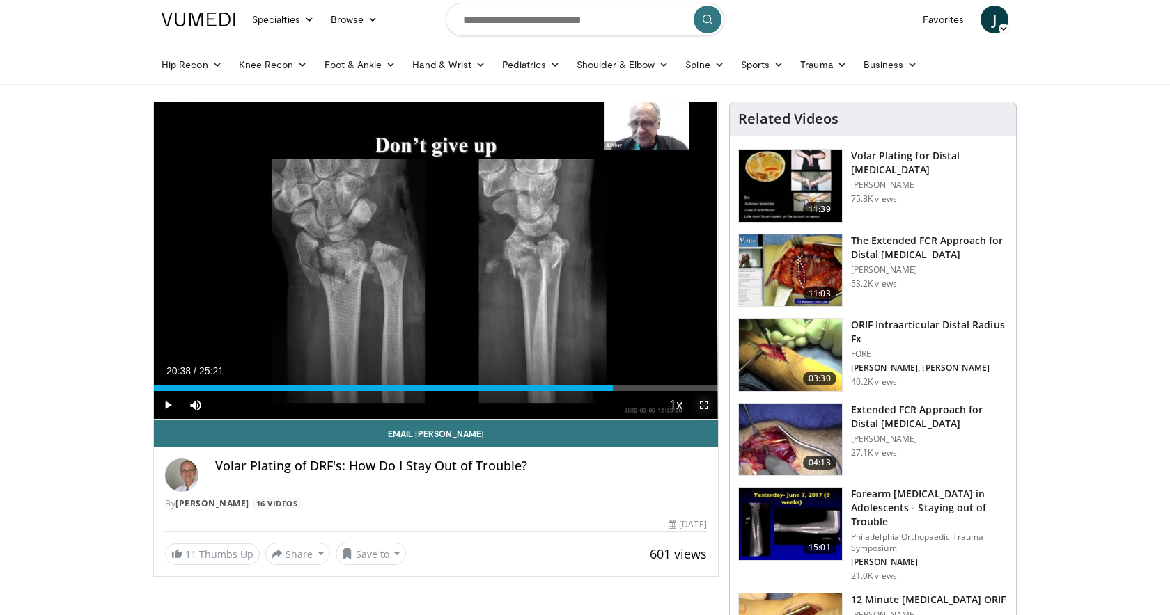
click at [702, 409] on span "Video Player" at bounding box center [704, 405] width 28 height 28
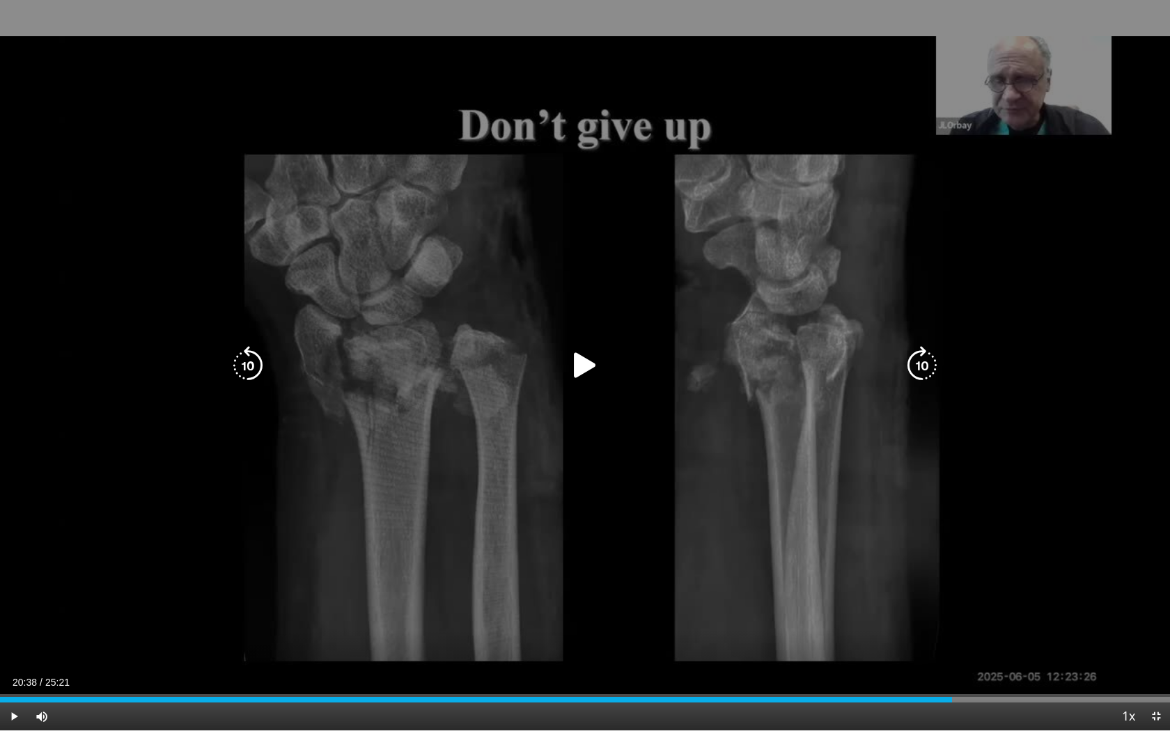
click at [604, 348] on icon "Video Player" at bounding box center [584, 365] width 39 height 39
click at [585, 359] on icon "Video Player" at bounding box center [584, 365] width 39 height 39
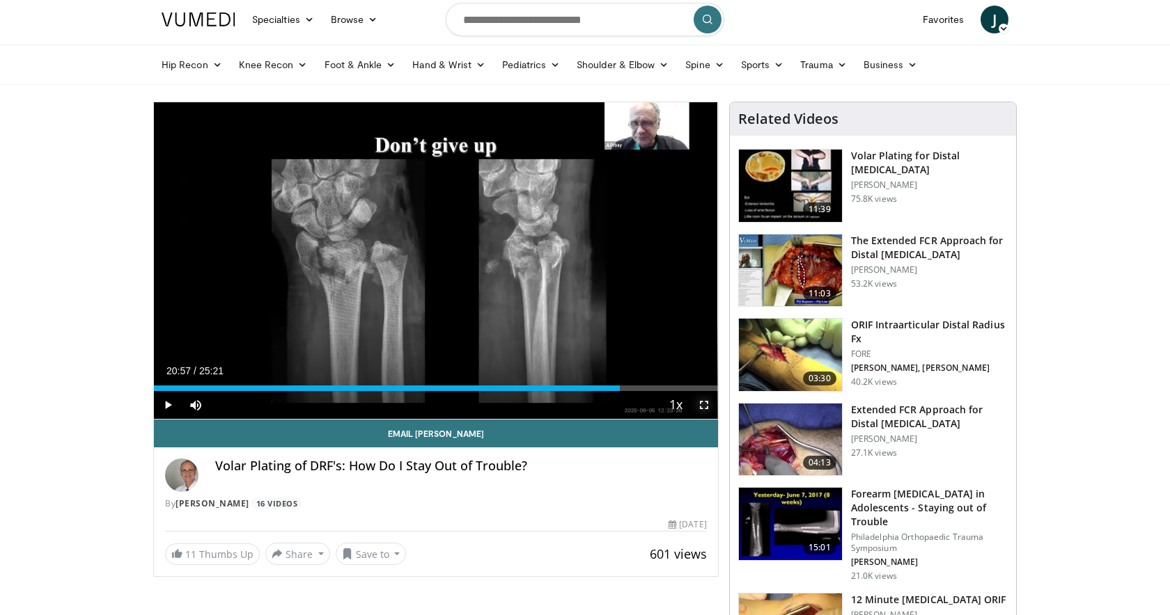
click at [709, 400] on span "Video Player" at bounding box center [704, 405] width 28 height 28
